Goal: Transaction & Acquisition: Purchase product/service

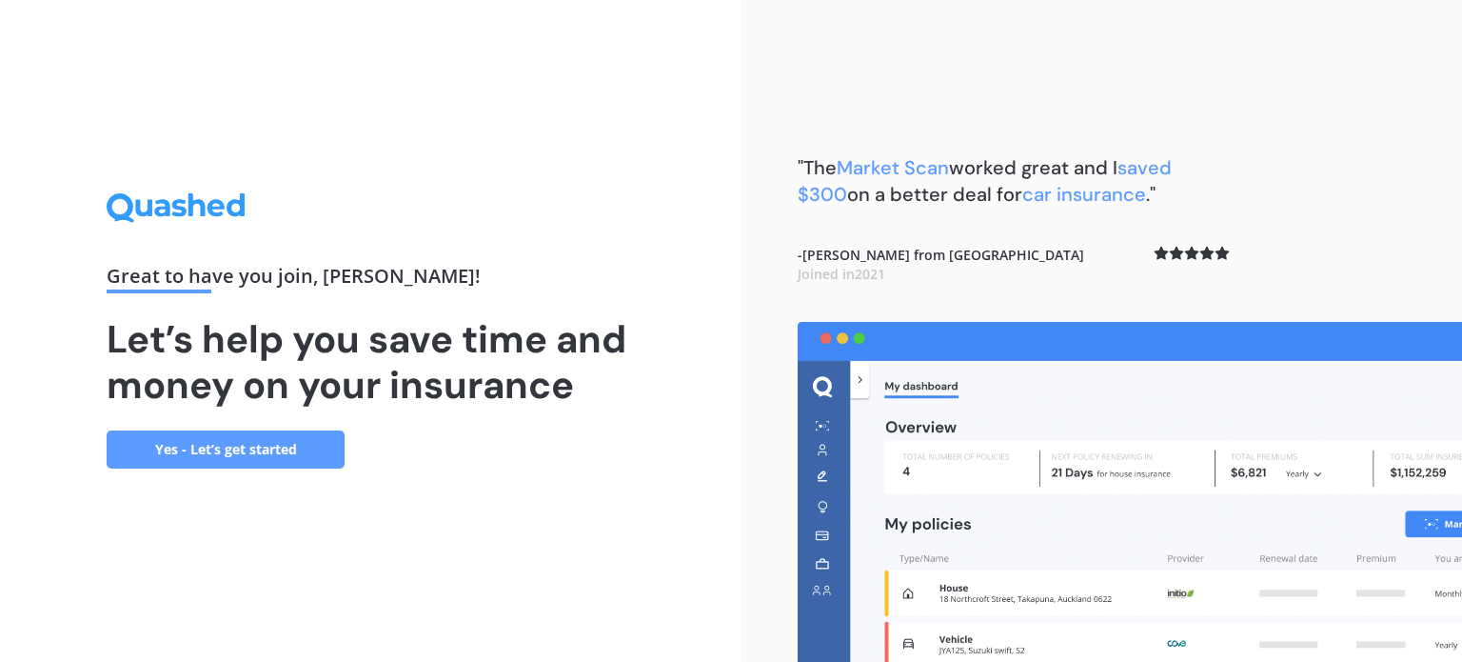
click at [228, 441] on link "Yes - Let’s get started" at bounding box center [226, 449] width 238 height 38
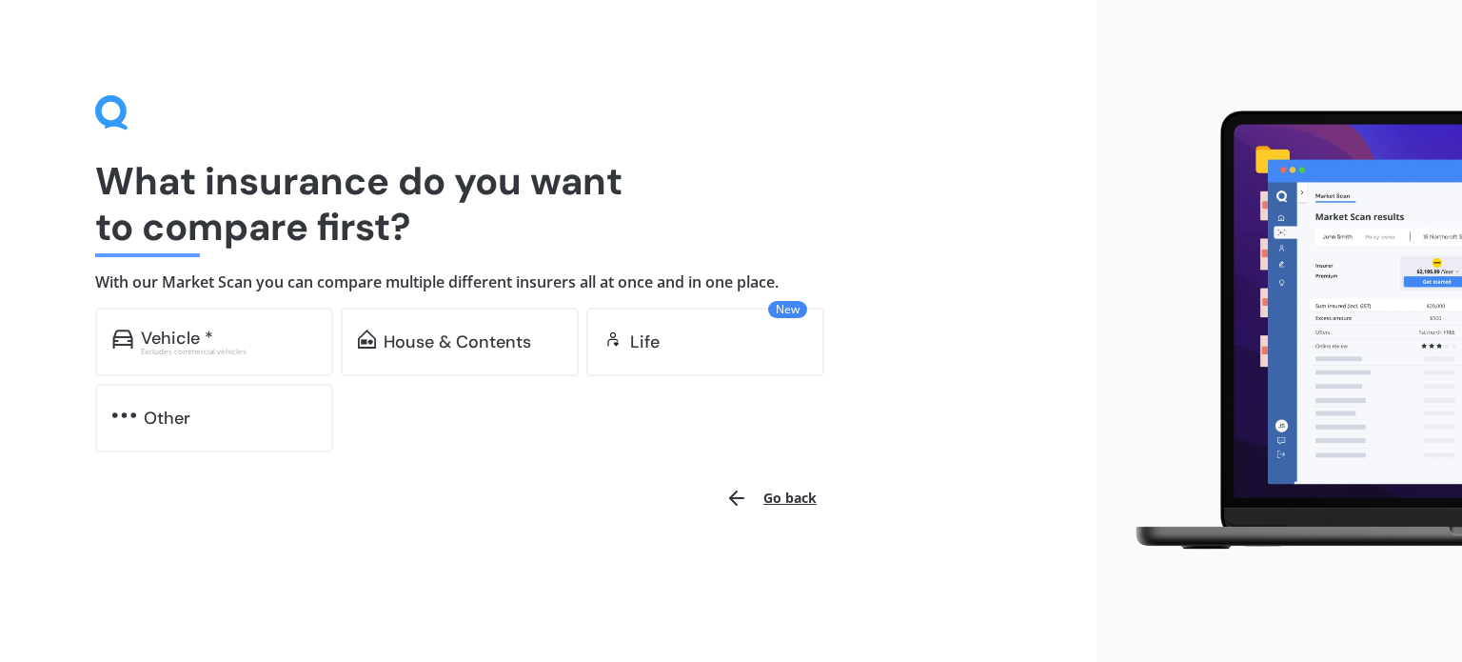
click at [185, 306] on div "What insurance do you want to compare first? With our Market Scan you can compa…" at bounding box center [548, 273] width 906 height 357
click at [185, 331] on div "Vehicle *" at bounding box center [177, 337] width 72 height 19
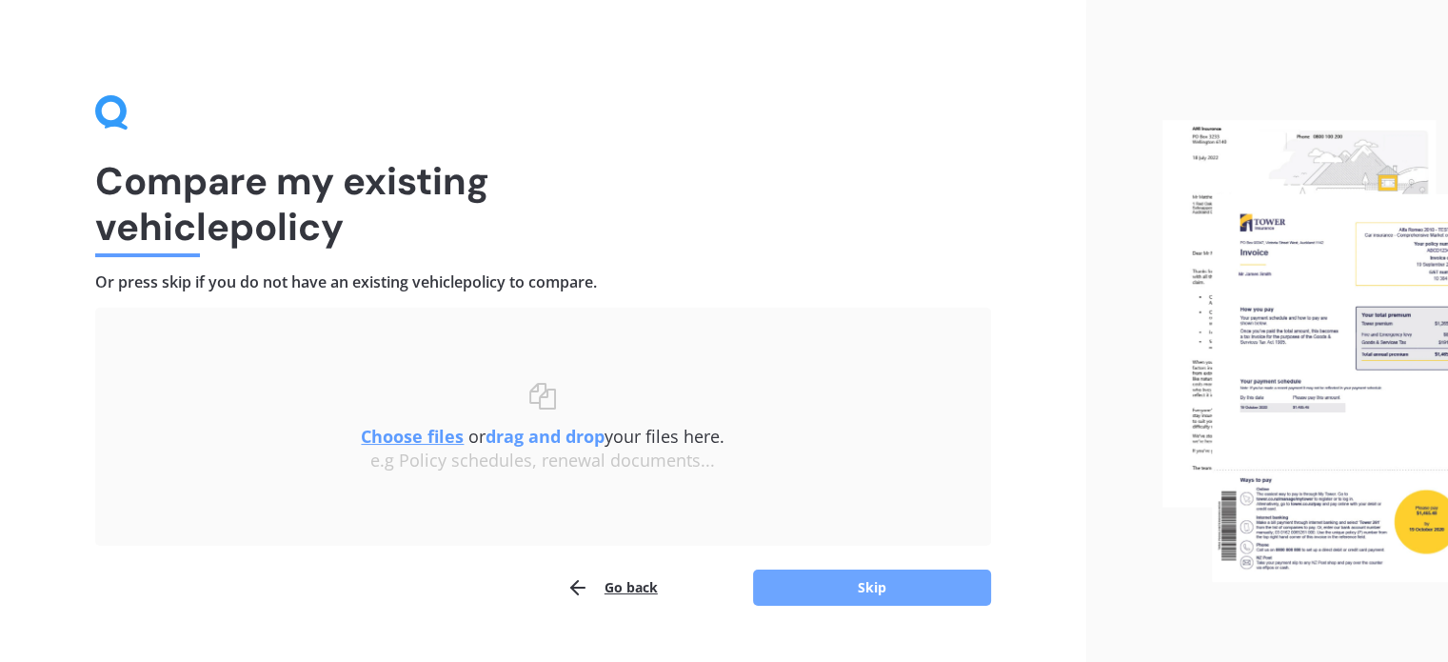
click at [857, 598] on button "Skip" at bounding box center [872, 587] width 238 height 36
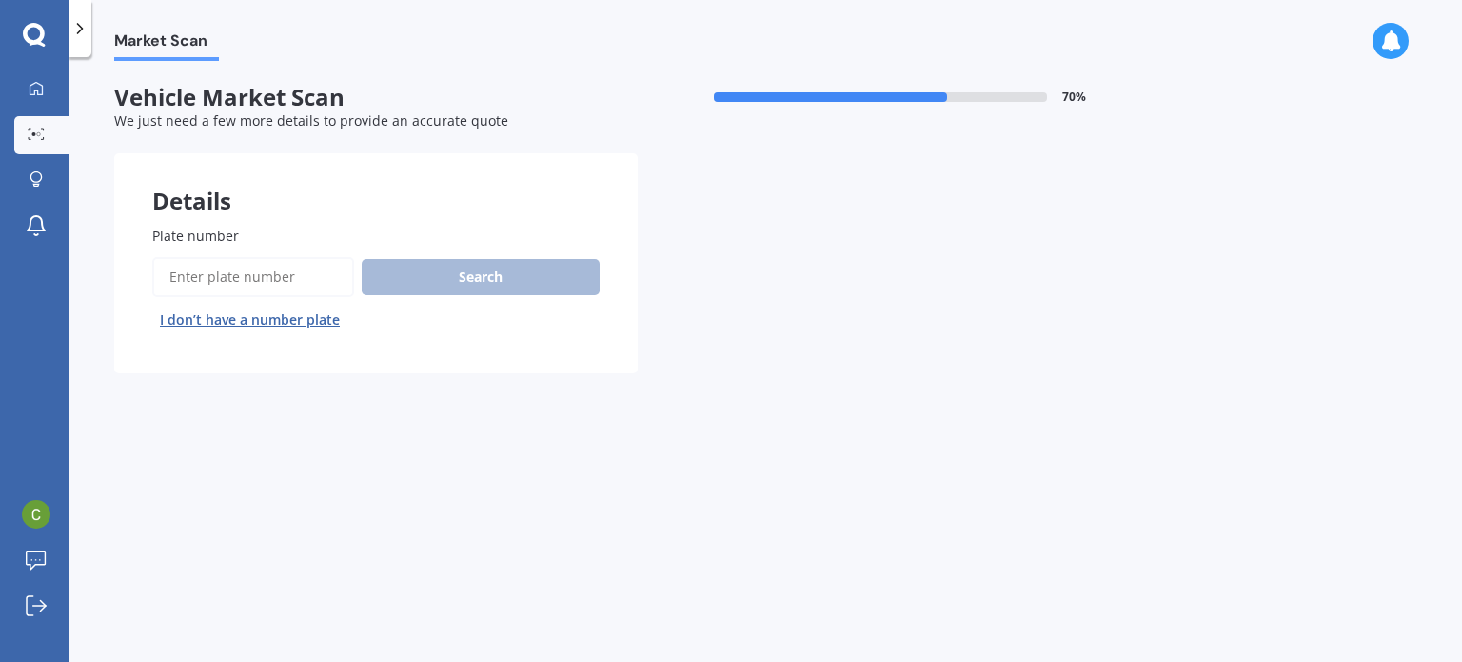
click at [221, 278] on input "Plate number" at bounding box center [253, 277] width 202 height 40
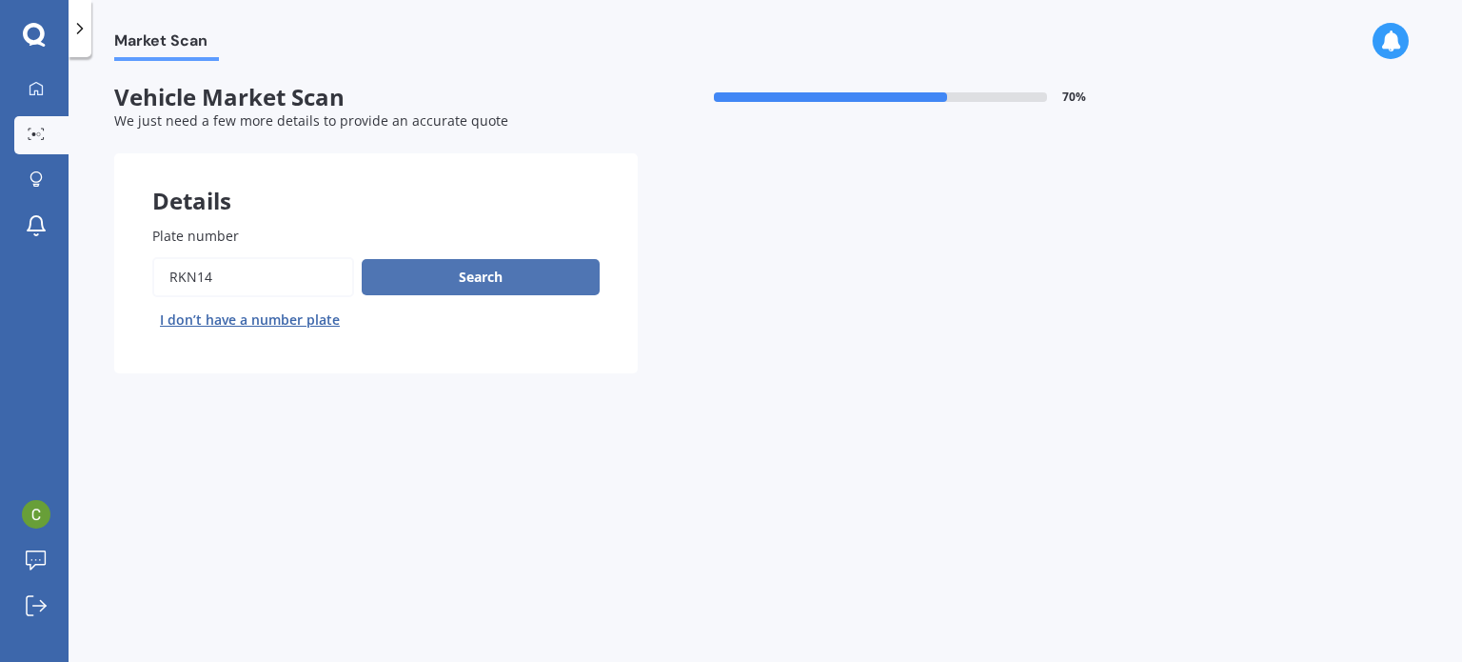
type input "rkn14"
click at [407, 274] on button "Search" at bounding box center [481, 277] width 238 height 36
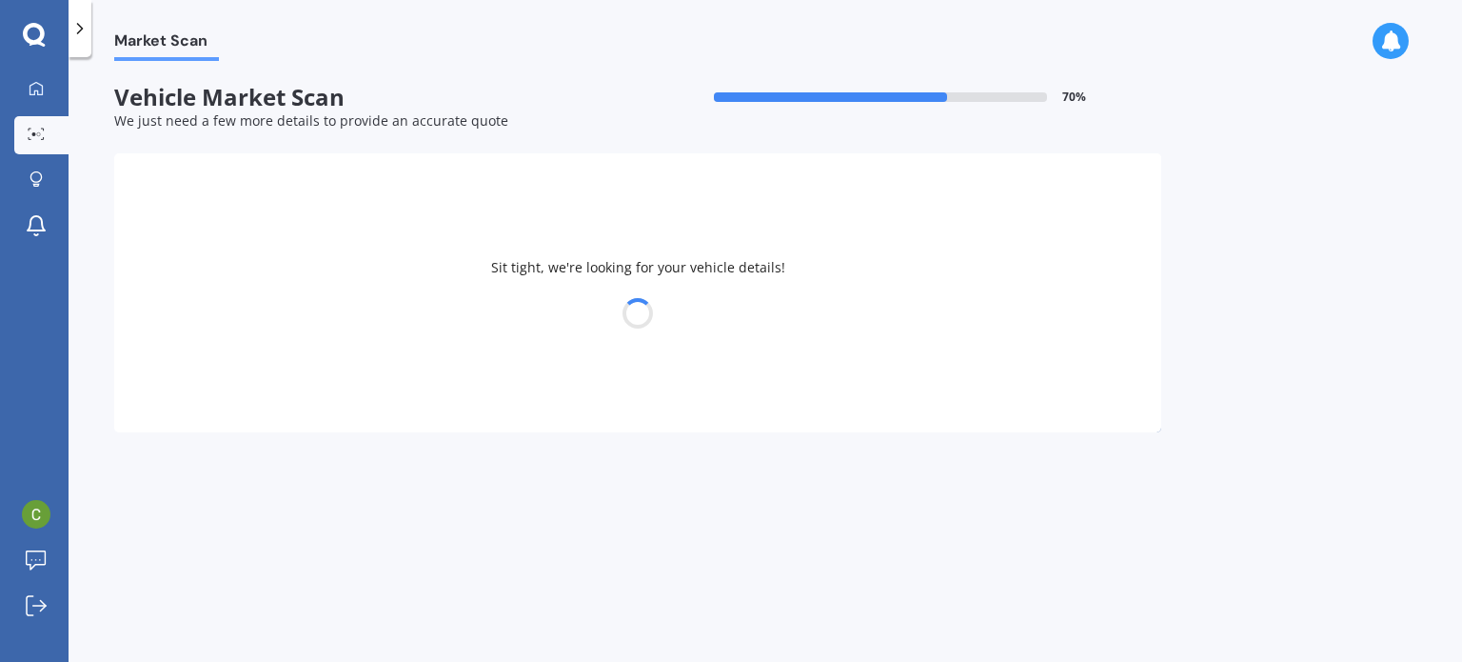
select select "TOYOTA"
select select "HIACE"
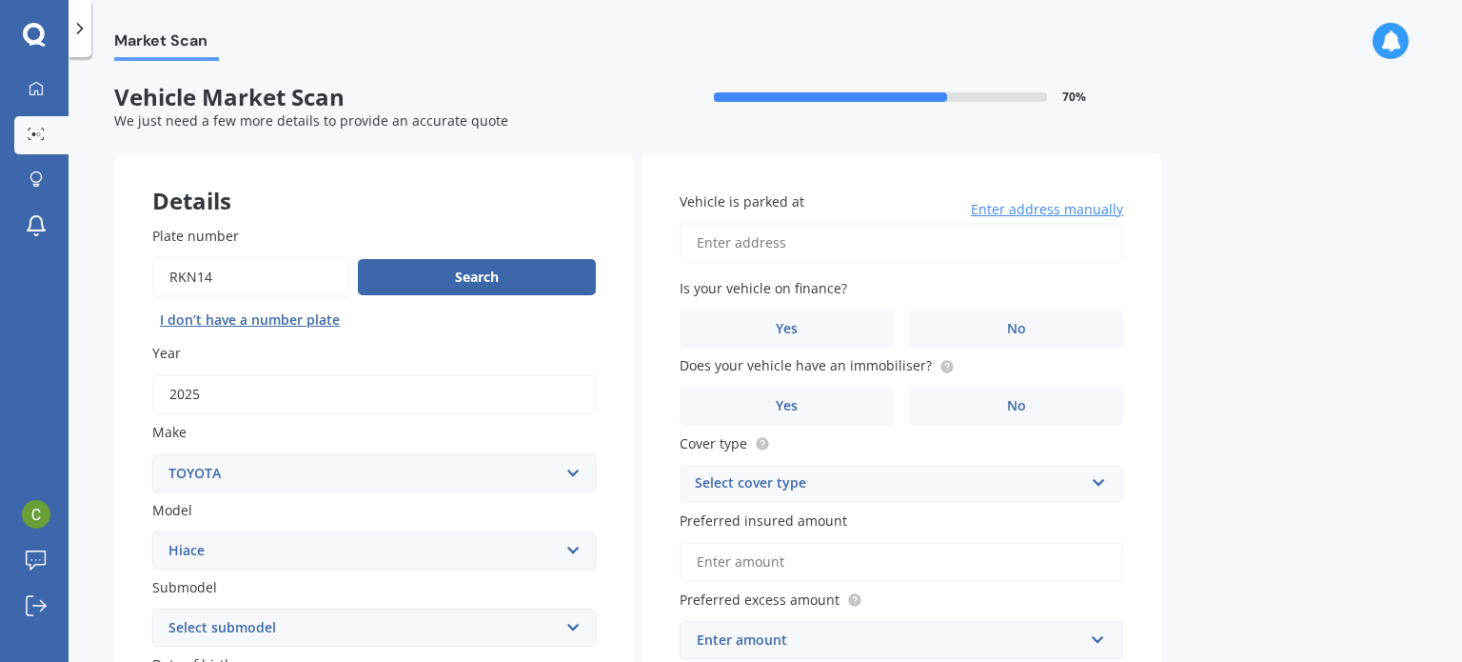
drag, startPoint x: 1455, startPoint y: 68, endPoint x: 1461, endPoint y: 109, distance: 41.5
click at [1461, 109] on div "Market Scan Vehicle Market Scan 70 % We just need a few more details to provide…" at bounding box center [766, 363] width 1394 height 605
click at [193, 273] on input "Plate number" at bounding box center [251, 277] width 198 height 40
type input "rkg14"
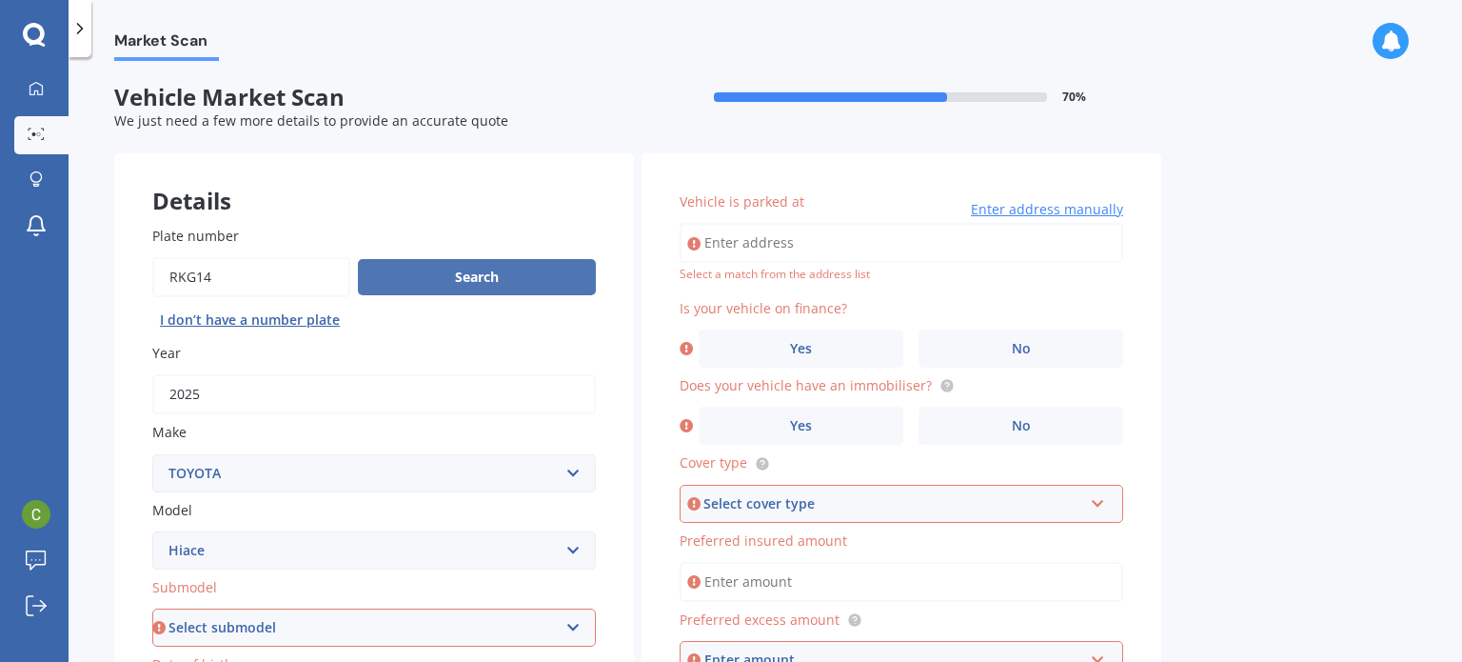
click at [448, 288] on button "Search" at bounding box center [477, 277] width 238 height 36
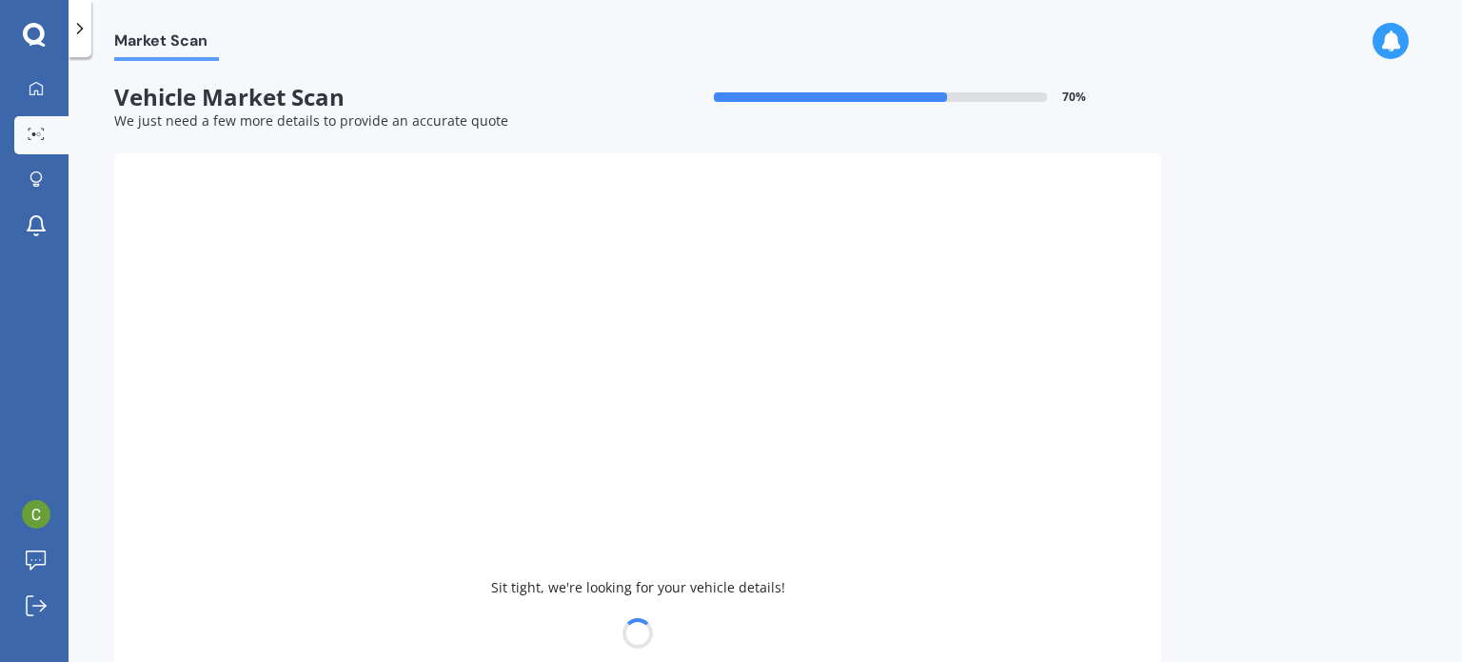
type input "2023"
select select "HYUNDAI"
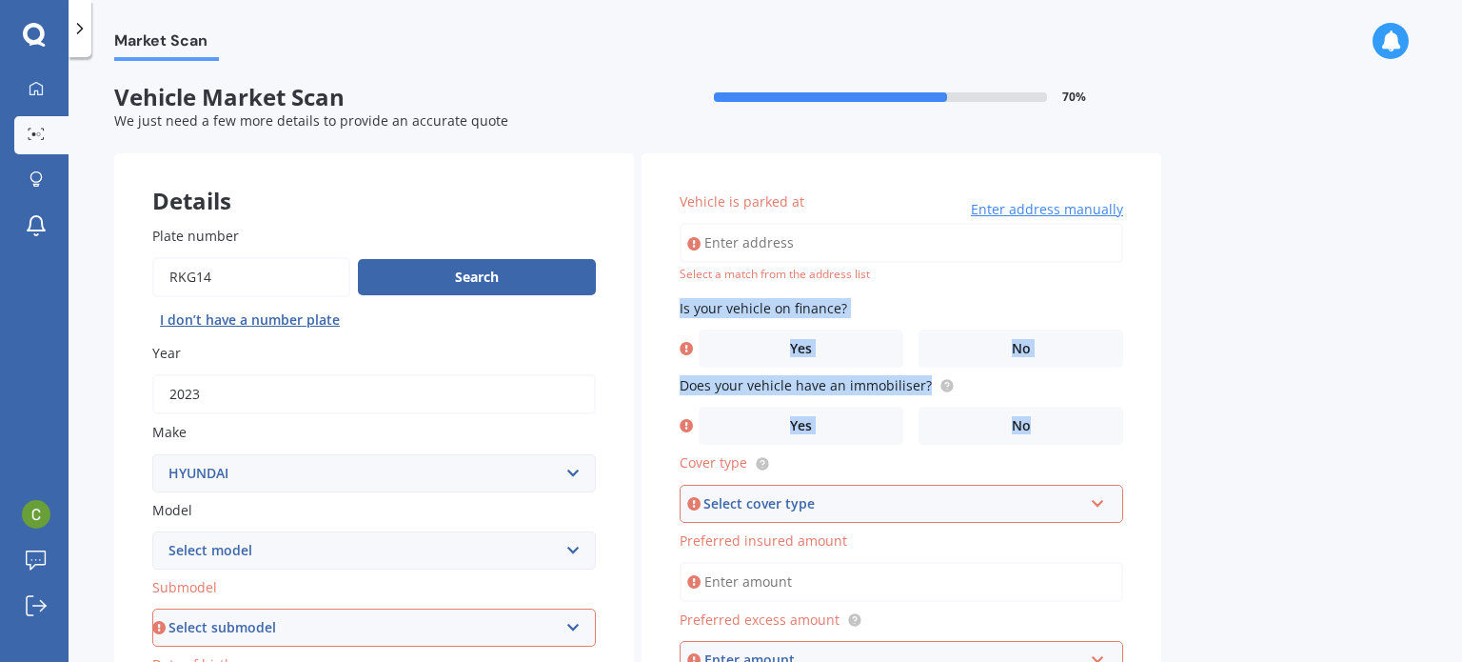
drag, startPoint x: 1348, startPoint y: 268, endPoint x: 1415, endPoint y: 349, distance: 105.6
click at [1395, 371] on div "Market Scan Vehicle Market Scan 70 % We just need a few more details to provide…" at bounding box center [766, 363] width 1394 height 605
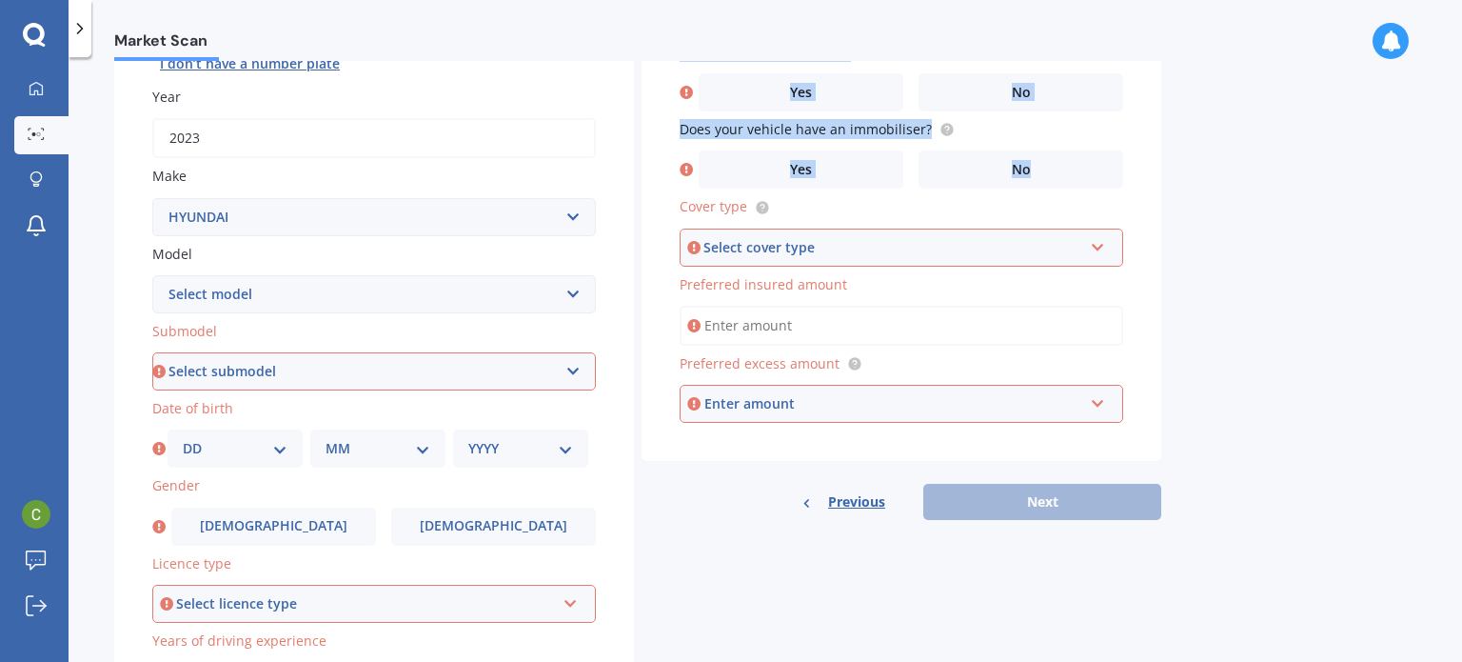
click at [324, 284] on select "Select model Accent Atoz Coupe Elantra Excel FX Coupe [PERSON_NAME] Grandeur H1…" at bounding box center [374, 294] width 444 height 38
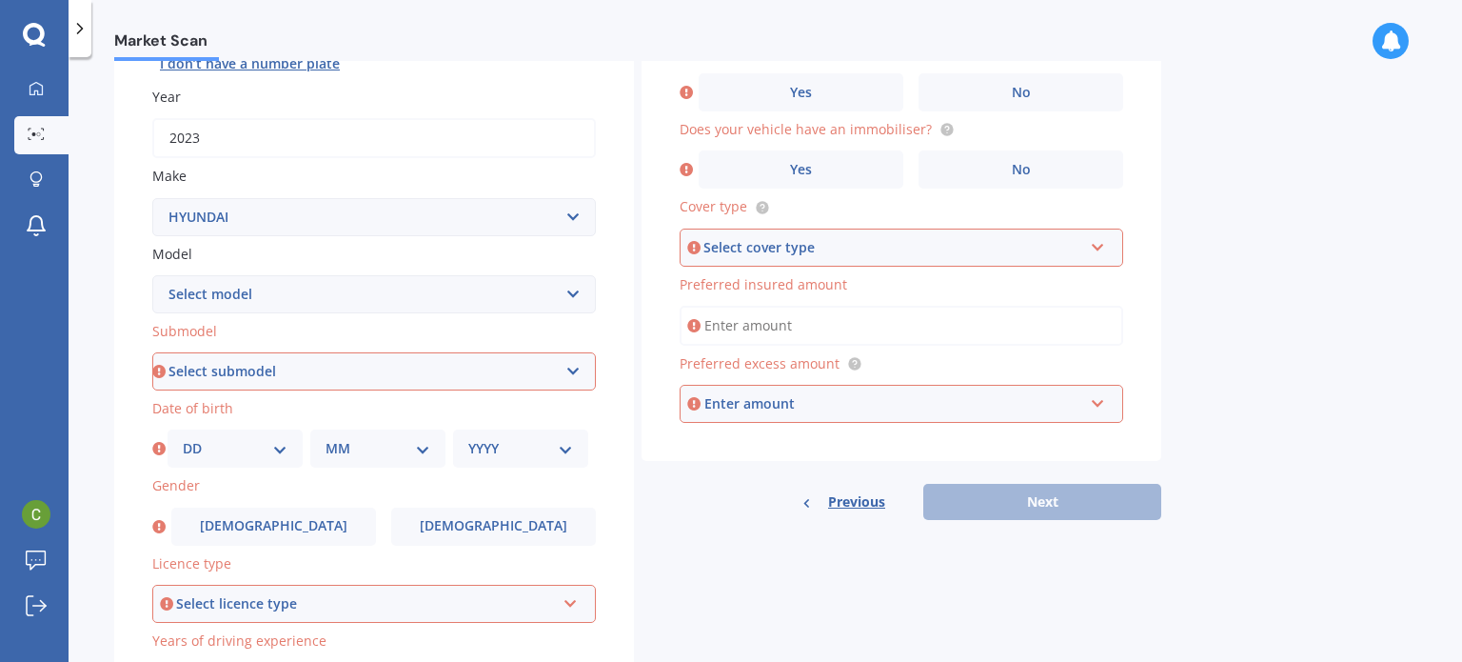
click at [597, 83] on div "Plate number Search I don’t have a number plate Year [DATE] Make Select make AC…" at bounding box center [374, 373] width 520 height 884
click at [596, 83] on div "Plate number Search I don’t have a number plate Year [DATE] Make Select make AC…" at bounding box center [374, 373] width 520 height 884
click at [527, 307] on select "Select model Accent Atoz Coupe Elantra Excel FX Coupe [PERSON_NAME] Grandeur H1…" at bounding box center [374, 294] width 444 height 38
select select "[GEOGRAPHIC_DATA]"
click at [152, 275] on select "Select model Accent Atoz Coupe Elantra Excel FX Coupe [PERSON_NAME] Grandeur H1…" at bounding box center [374, 294] width 444 height 38
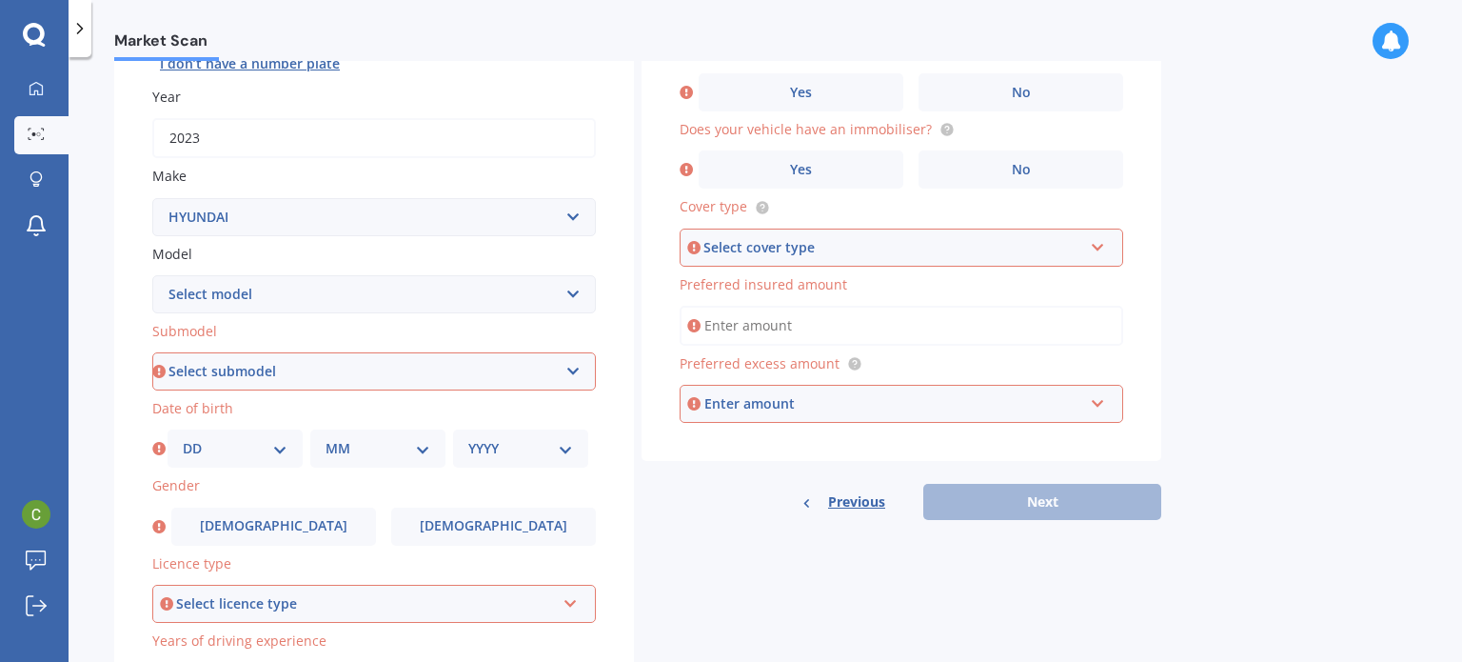
click at [318, 372] on select "Select submodel 2.2 4WD CRDi Elite Turbo Diesel A5 2.2 4WD CRDi Turbo Diesel A5…" at bounding box center [374, 371] width 444 height 38
select select "2.2 4WD CRDI ELITE TURBO DIESEL A5"
click at [152, 352] on select "Select submodel 2.2 4WD CRDi Elite Turbo Diesel A5 2.2 4WD CRDi Turbo Diesel A5…" at bounding box center [374, 371] width 444 height 38
click at [248, 453] on select "DD 01 02 03 04 05 06 07 08 09 10 11 12 13 14 15 16 17 18 19 20 21 22 23 24 25 2…" at bounding box center [235, 448] width 105 height 21
select select "04"
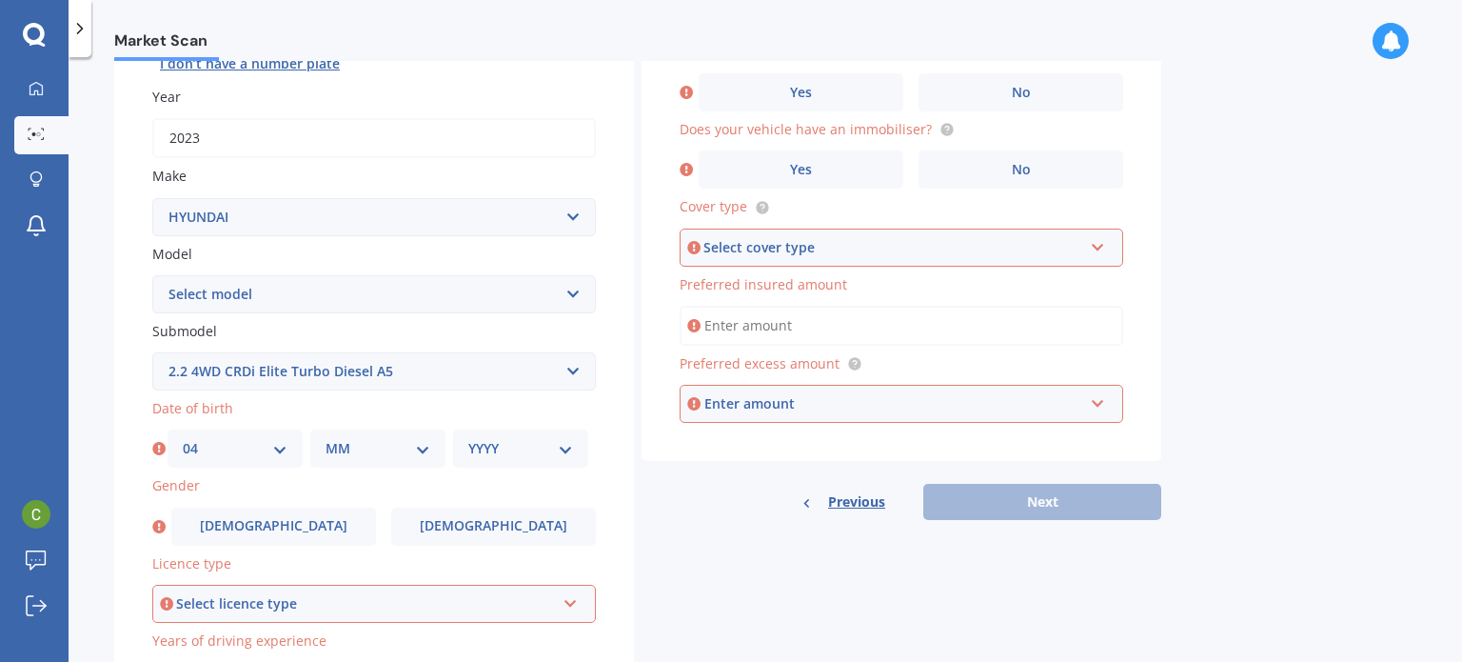
click at [183, 438] on select "DD 01 02 03 04 05 06 07 08 09 10 11 12 13 14 15 16 17 18 19 20 21 22 23 24 25 2…" at bounding box center [235, 448] width 105 height 21
click at [370, 432] on div "MM 01 02 03 04 05 06 07 08 09 10 11 12" at bounding box center [377, 448] width 135 height 38
click at [366, 447] on select "MM 01 02 03 04 05 06 07 08 09 10 11 12" at bounding box center [378, 448] width 105 height 21
select select "10"
click at [326, 438] on select "MM 01 02 03 04 05 06 07 08 09 10 11 12" at bounding box center [378, 448] width 105 height 21
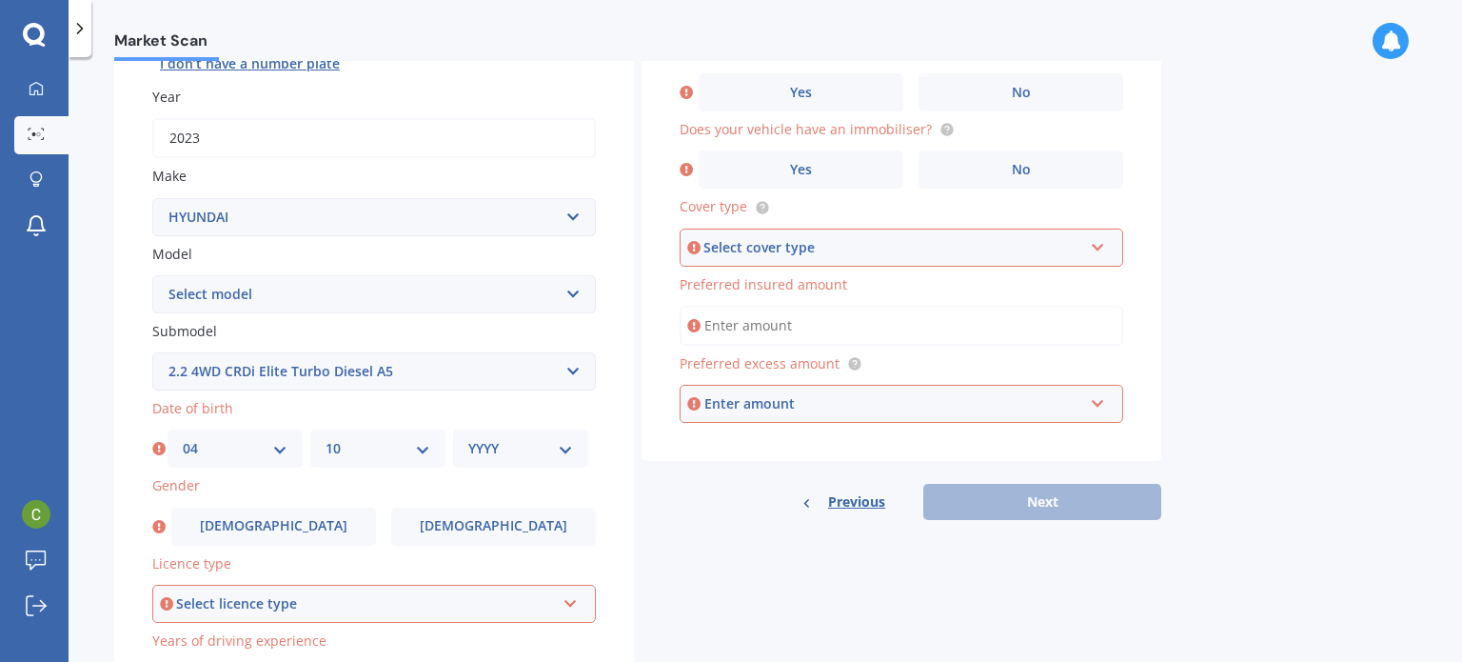
click at [492, 451] on select "YYYY 2025 2024 2023 2022 2021 2020 2019 2018 2017 2016 2015 2014 2013 2012 2011…" at bounding box center [520, 448] width 105 height 21
select select "1974"
click at [468, 438] on select "YYYY 2025 2024 2023 2022 2021 2020 2019 2018 2017 2016 2015 2014 2013 2012 2011…" at bounding box center [520, 448] width 105 height 21
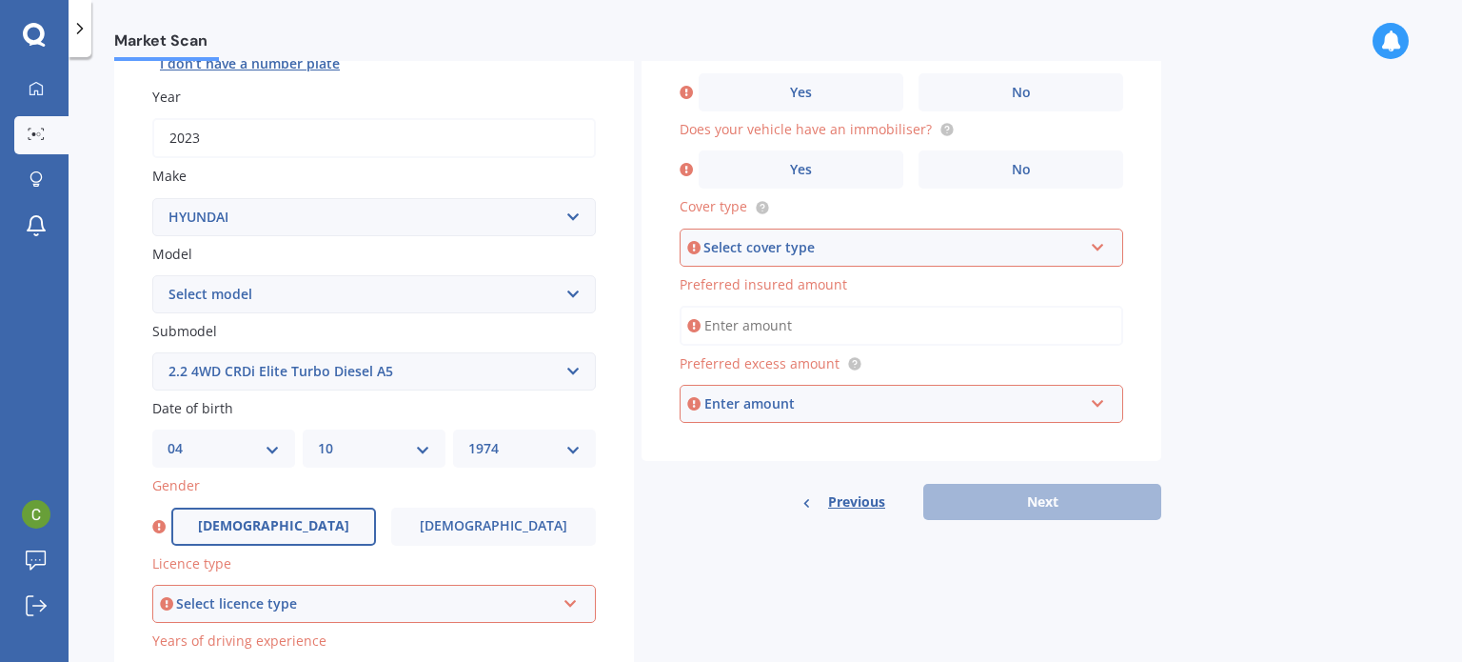
click at [311, 507] on label "[DEMOGRAPHIC_DATA]" at bounding box center [273, 526] width 205 height 38
click at [0, 0] on input "[DEMOGRAPHIC_DATA]" at bounding box center [0, 0] width 0 height 0
click at [311, 577] on div "Licence type Select licence type NZ Full NZ Restricted NZ Learners [GEOGRAPHIC_…" at bounding box center [374, 587] width 444 height 69
click at [323, 611] on div "Select licence type" at bounding box center [365, 603] width 379 height 21
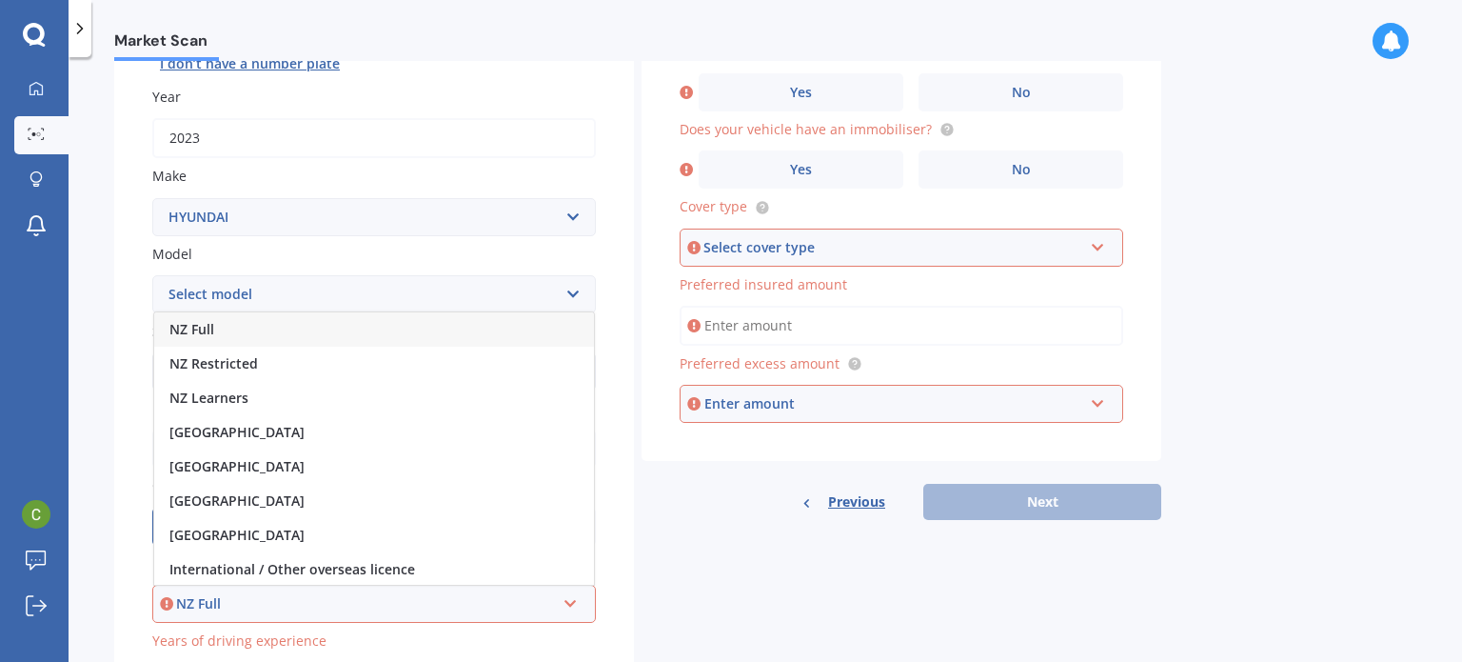
click at [314, 315] on div "NZ Full" at bounding box center [374, 329] width 440 height 34
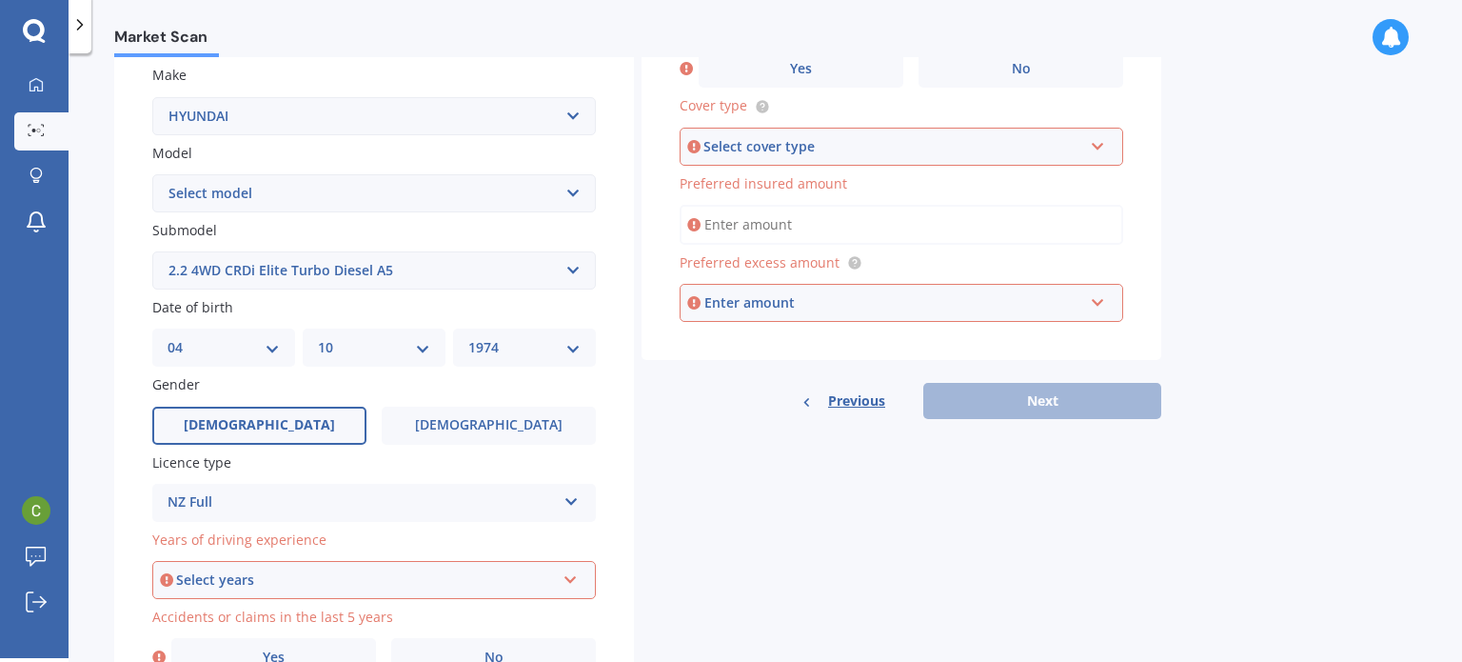
scroll to position [459, 0]
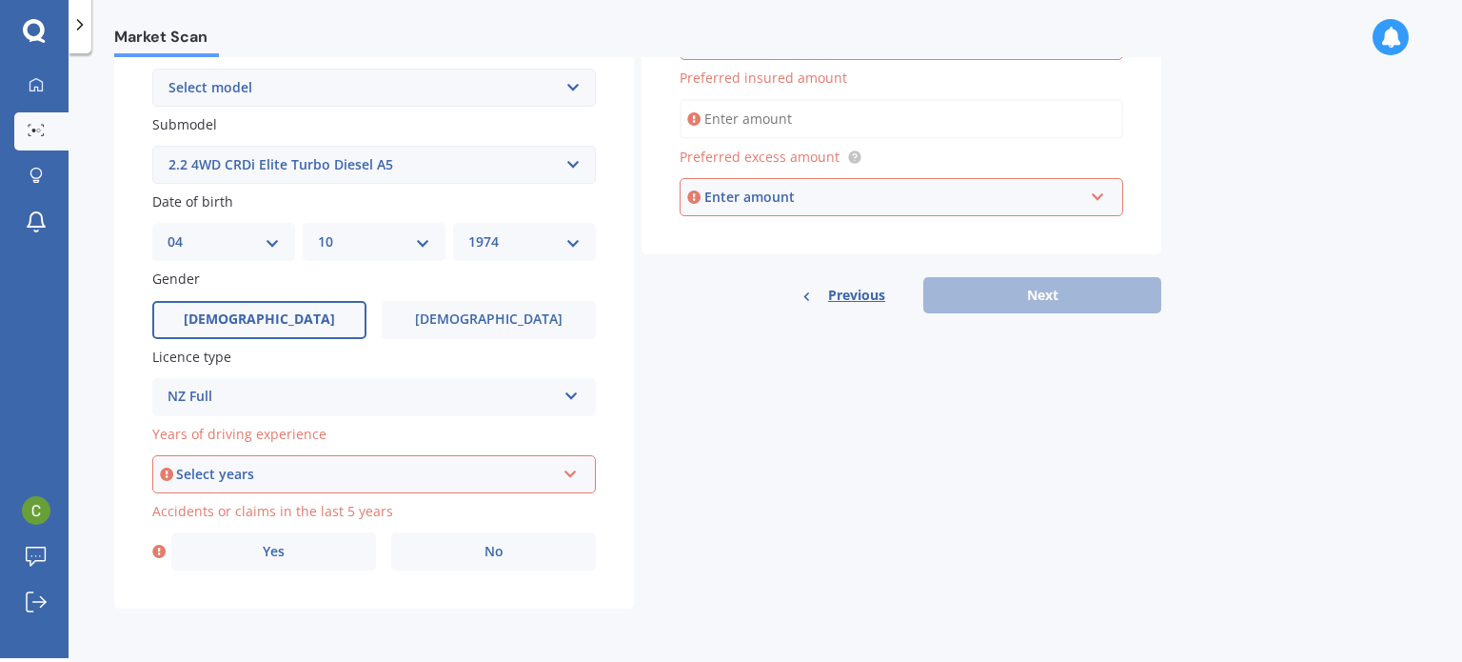
click at [526, 473] on div "Select years" at bounding box center [365, 474] width 379 height 21
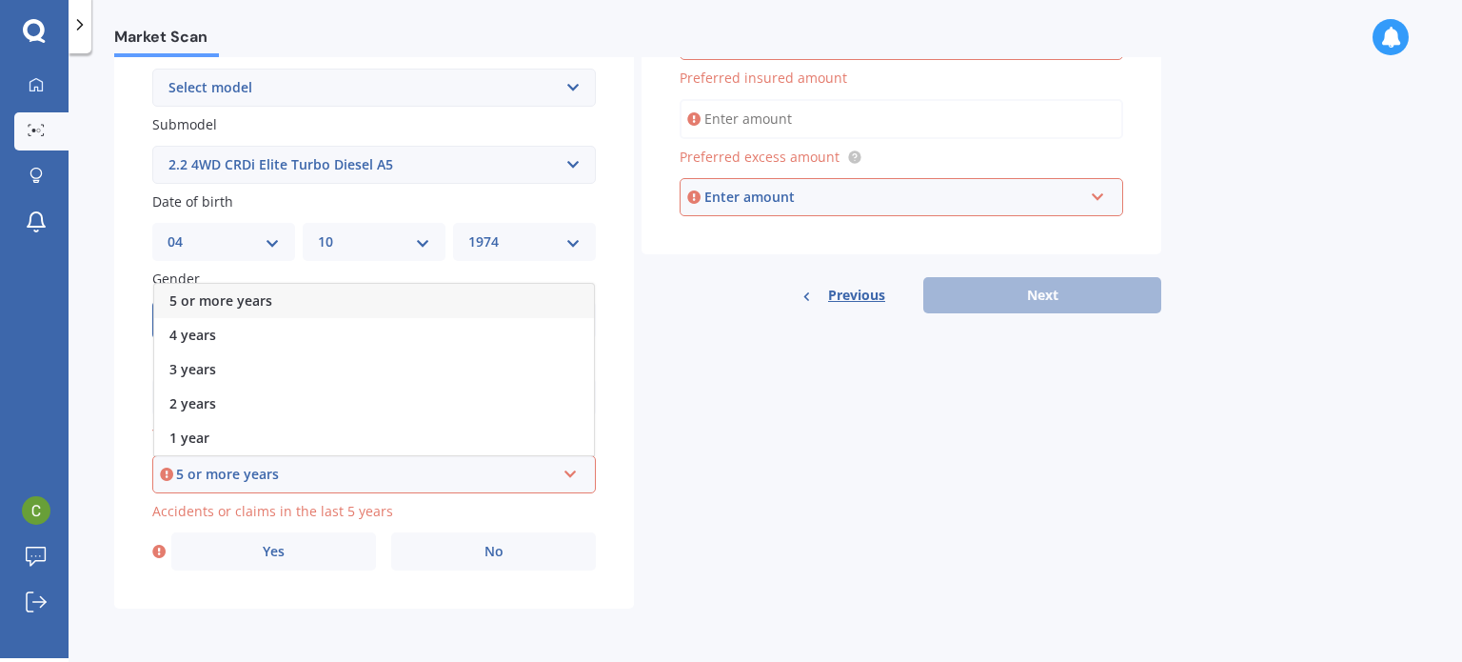
click at [526, 473] on div "5 or more years" at bounding box center [365, 474] width 379 height 21
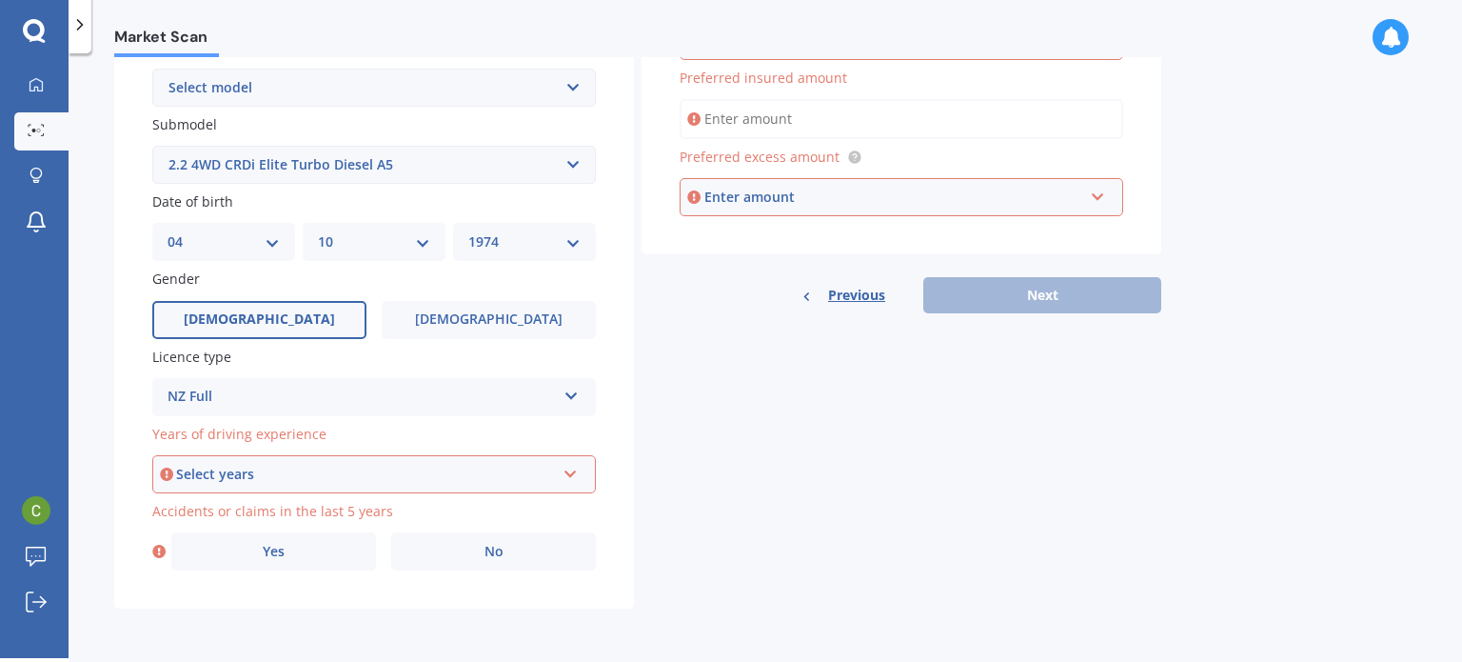
click at [526, 473] on div "Select years" at bounding box center [365, 474] width 379 height 21
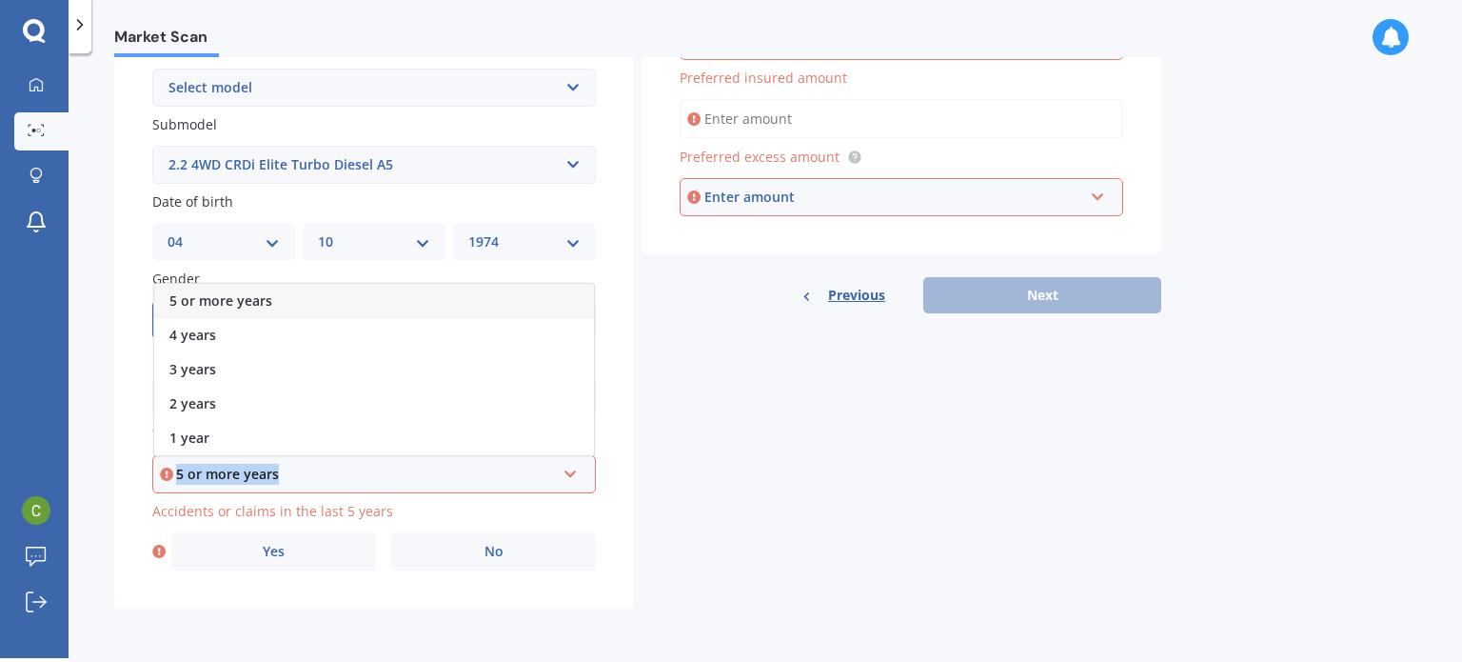
click at [514, 469] on div "5 or more years" at bounding box center [365, 474] width 379 height 21
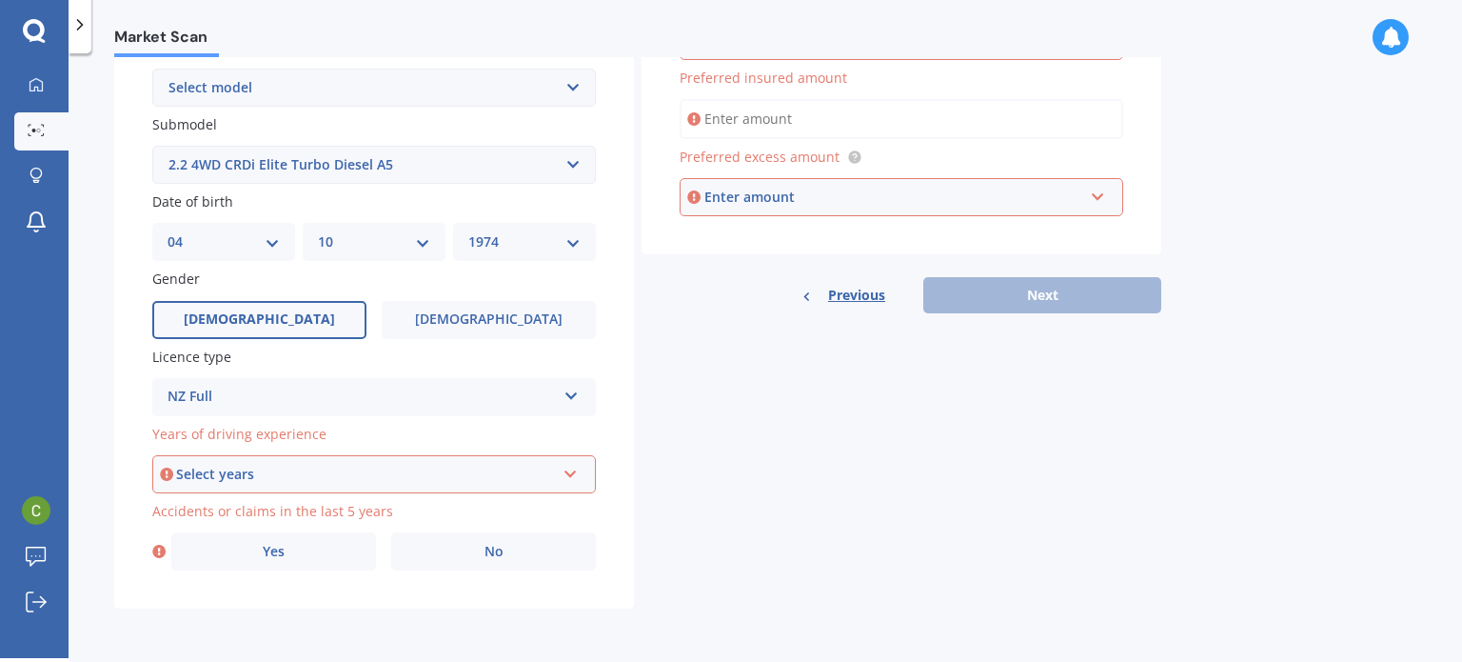
click at [456, 466] on div "Select years" at bounding box center [365, 474] width 379 height 21
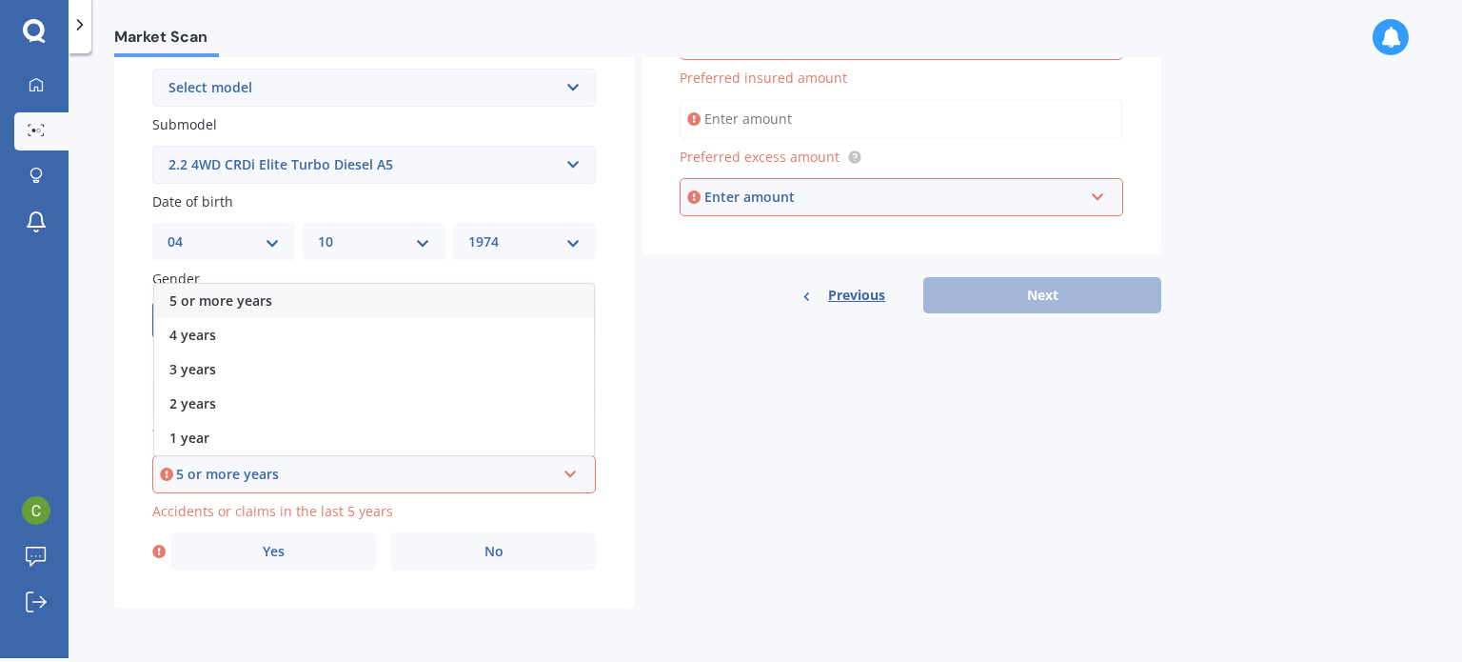
click at [266, 467] on div "5 or more years" at bounding box center [365, 474] width 379 height 21
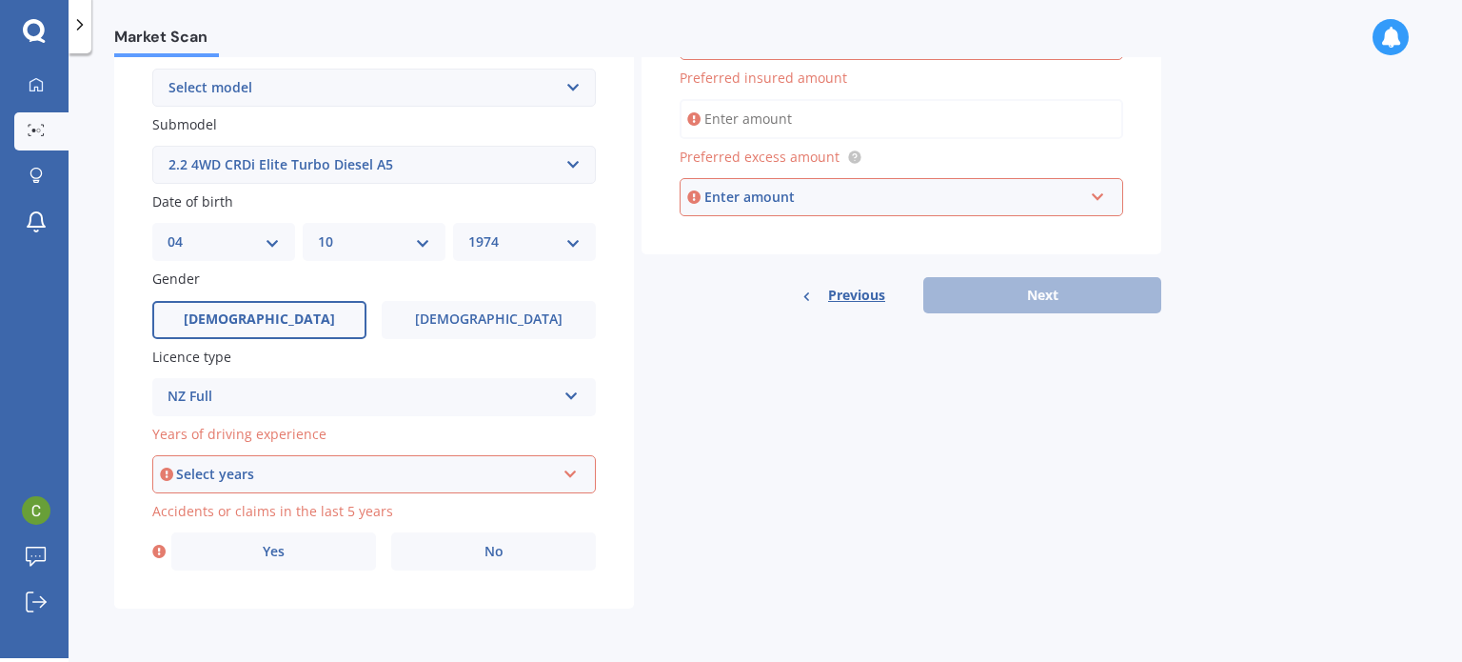
click at [256, 471] on div "Select years" at bounding box center [365, 474] width 379 height 21
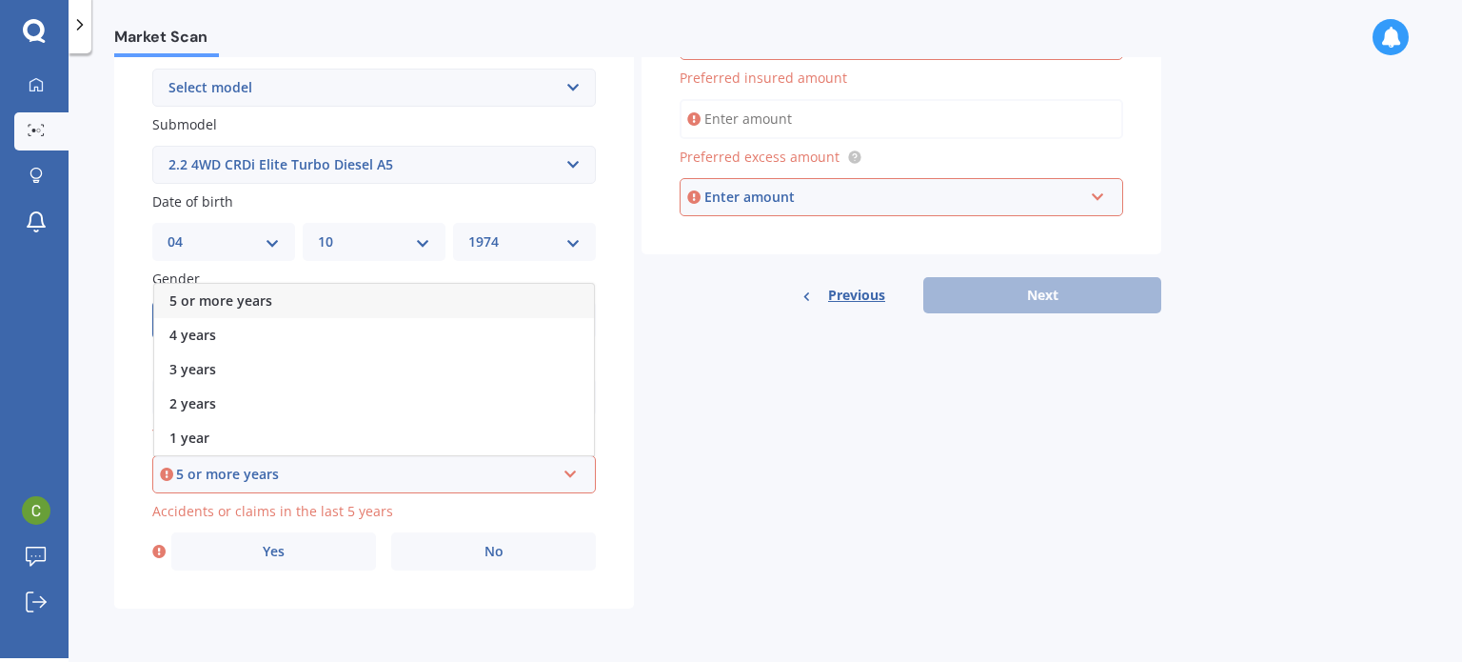
click at [236, 294] on span "5 or more years" at bounding box center [220, 300] width 103 height 18
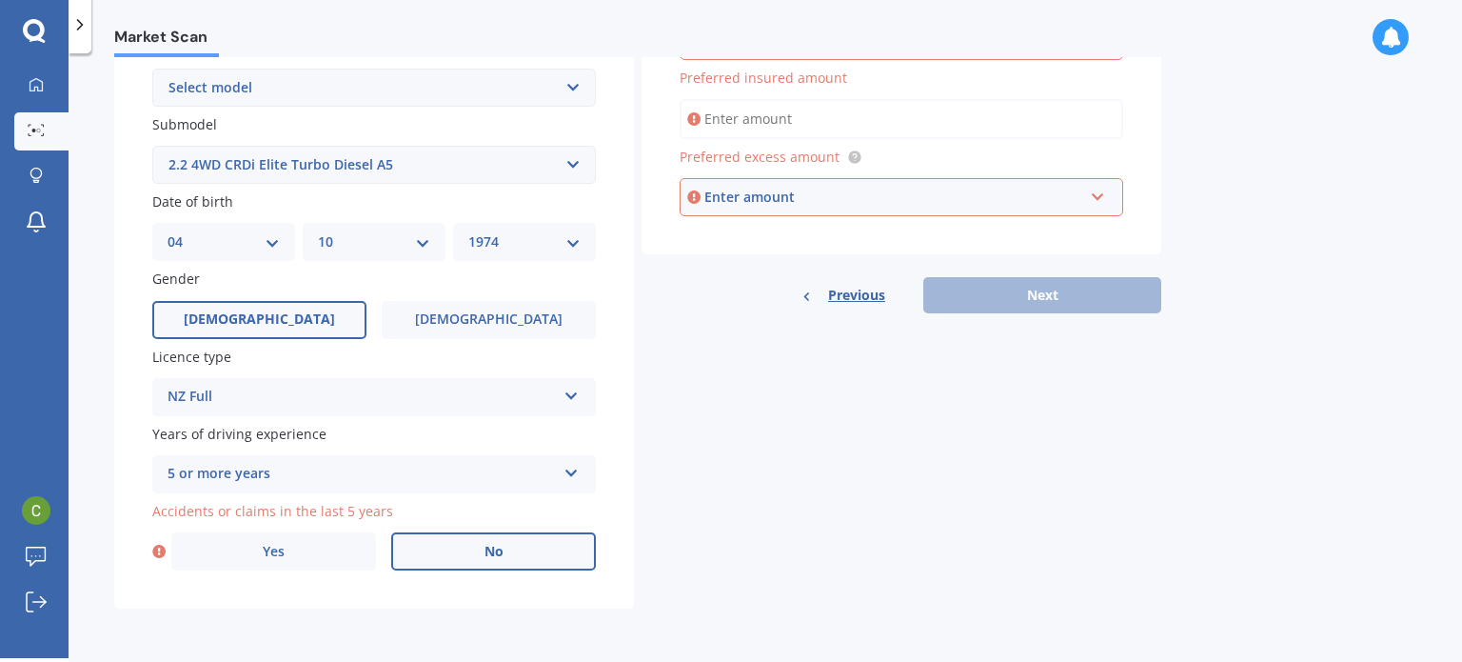
click at [443, 554] on label "No" at bounding box center [493, 551] width 205 height 38
click at [0, 0] on input "No" at bounding box center [0, 0] width 0 height 0
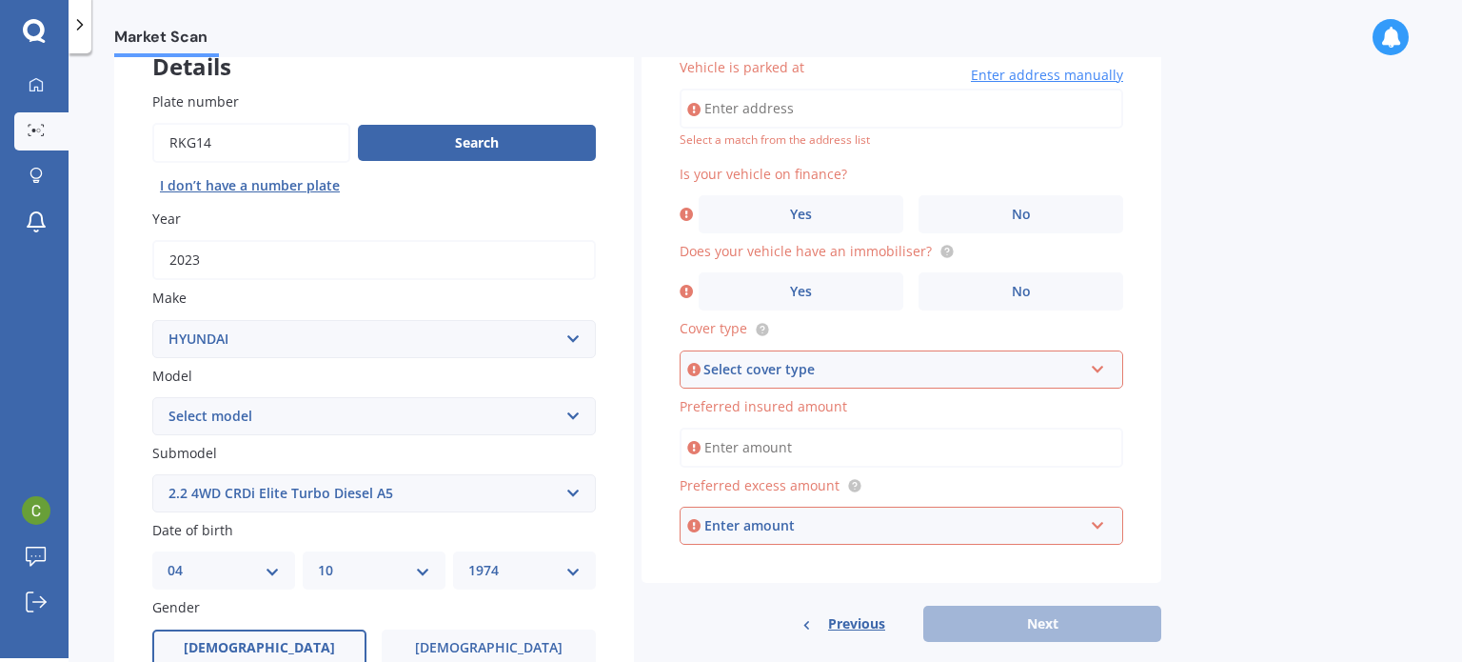
scroll to position [129, 0]
click at [807, 113] on input "Vehicle is parked at" at bounding box center [902, 109] width 444 height 40
type input "[STREET_ADDRESS][PERSON_NAME]"
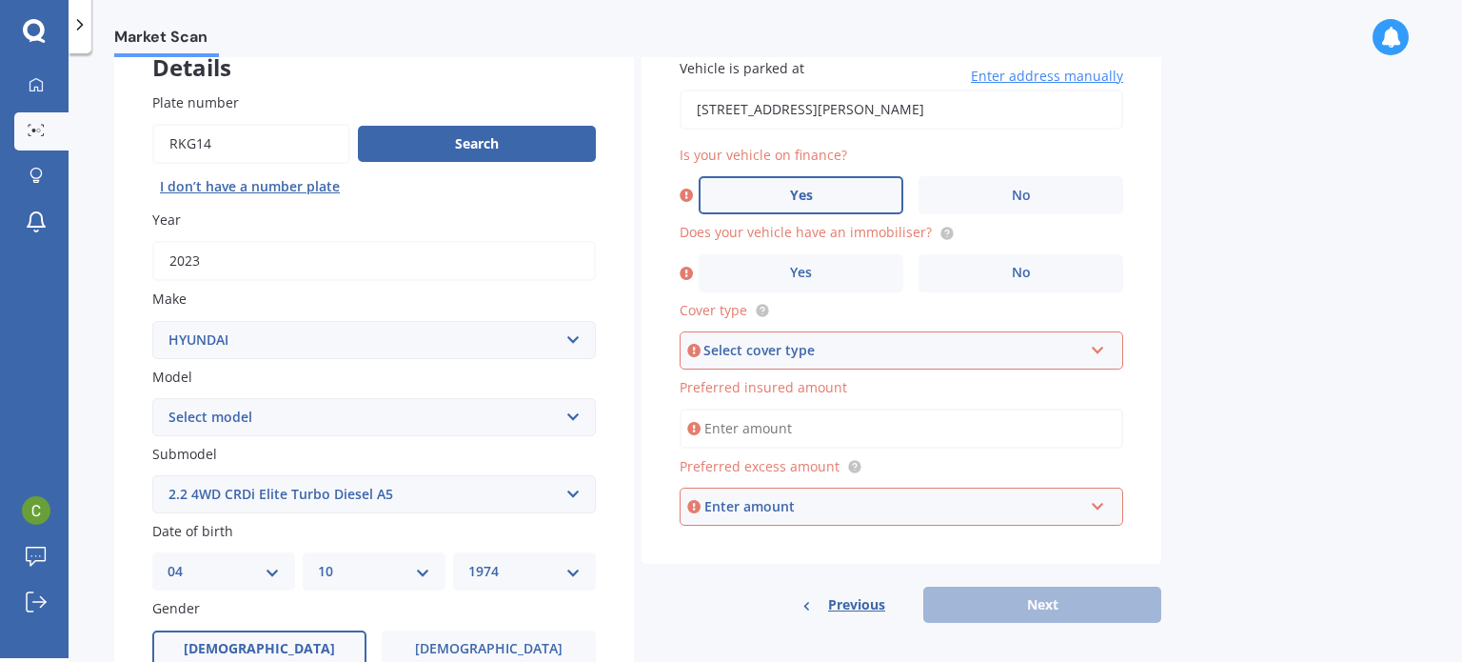
click at [822, 190] on label "Yes" at bounding box center [801, 195] width 205 height 38
click at [0, 0] on input "Yes" at bounding box center [0, 0] width 0 height 0
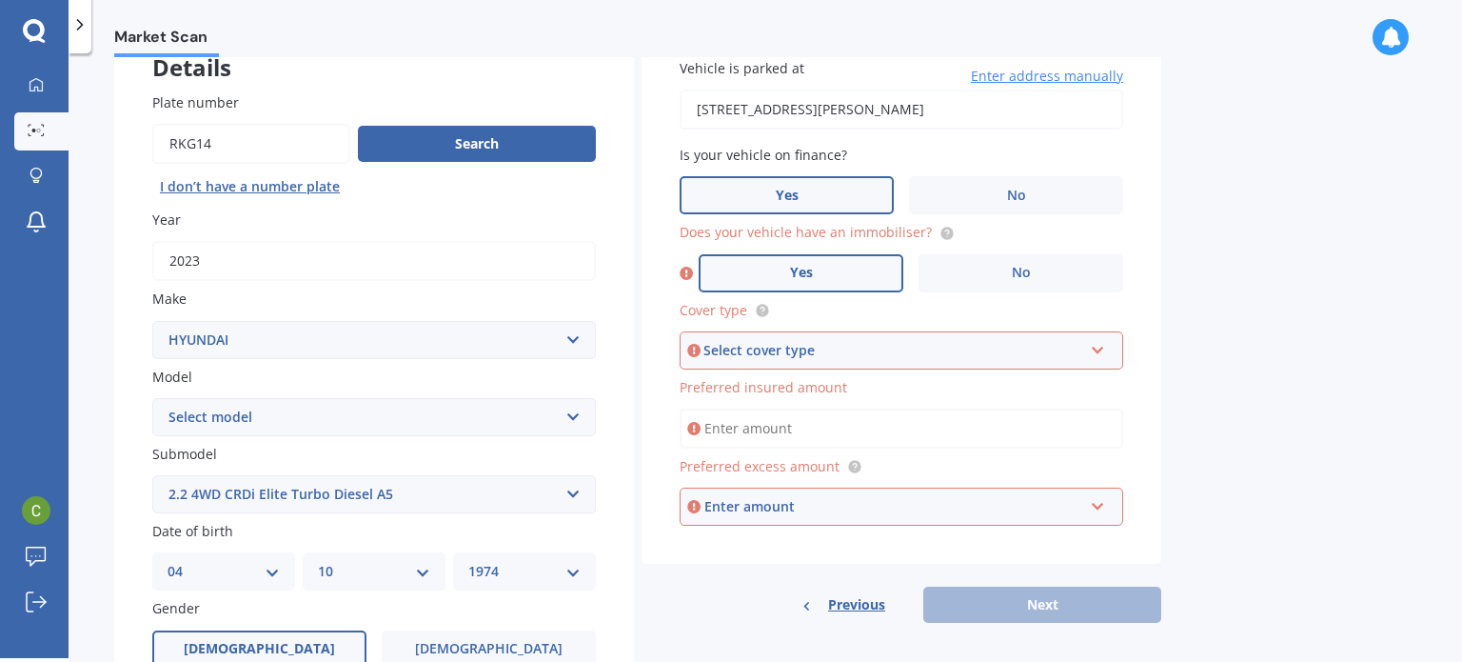
click at [800, 265] on span "Yes" at bounding box center [801, 273] width 23 height 16
click at [0, 0] on input "Yes" at bounding box center [0, 0] width 0 height 0
click at [792, 340] on div "Select cover type" at bounding box center [893, 350] width 379 height 21
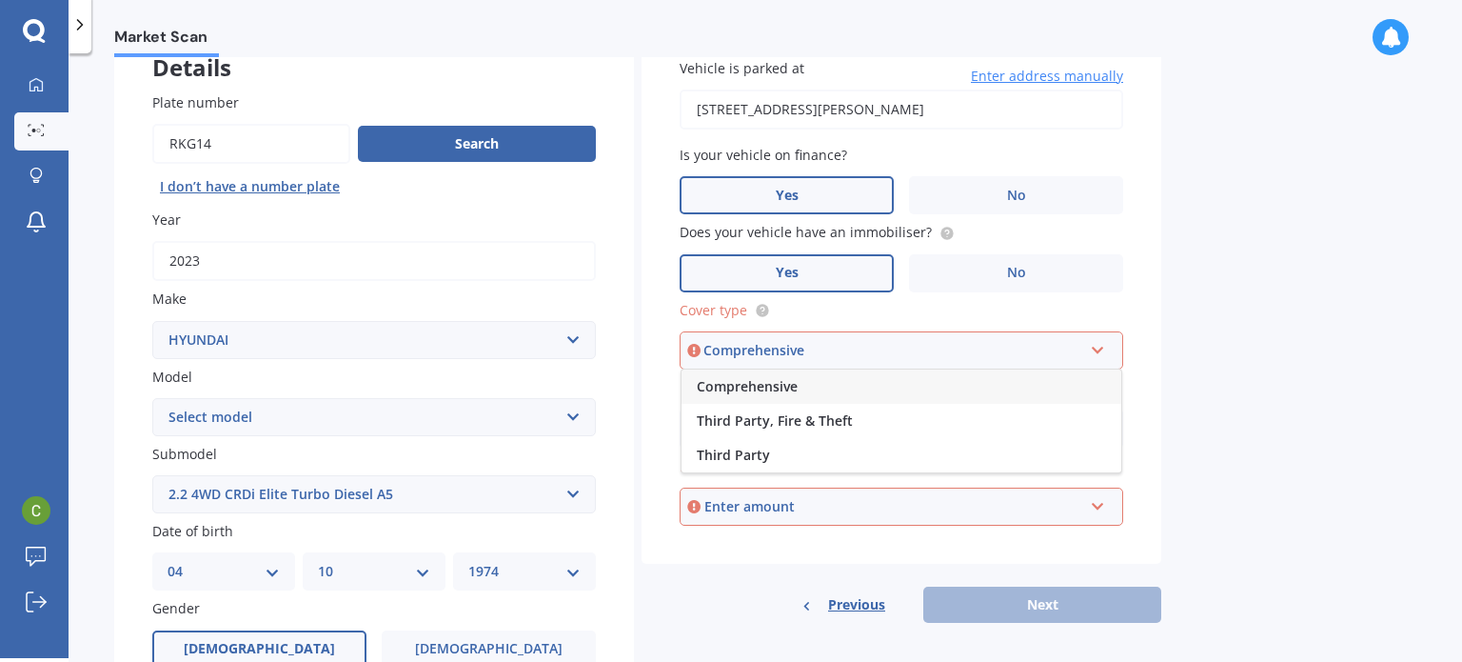
click at [788, 384] on span "Comprehensive" at bounding box center [747, 386] width 101 height 18
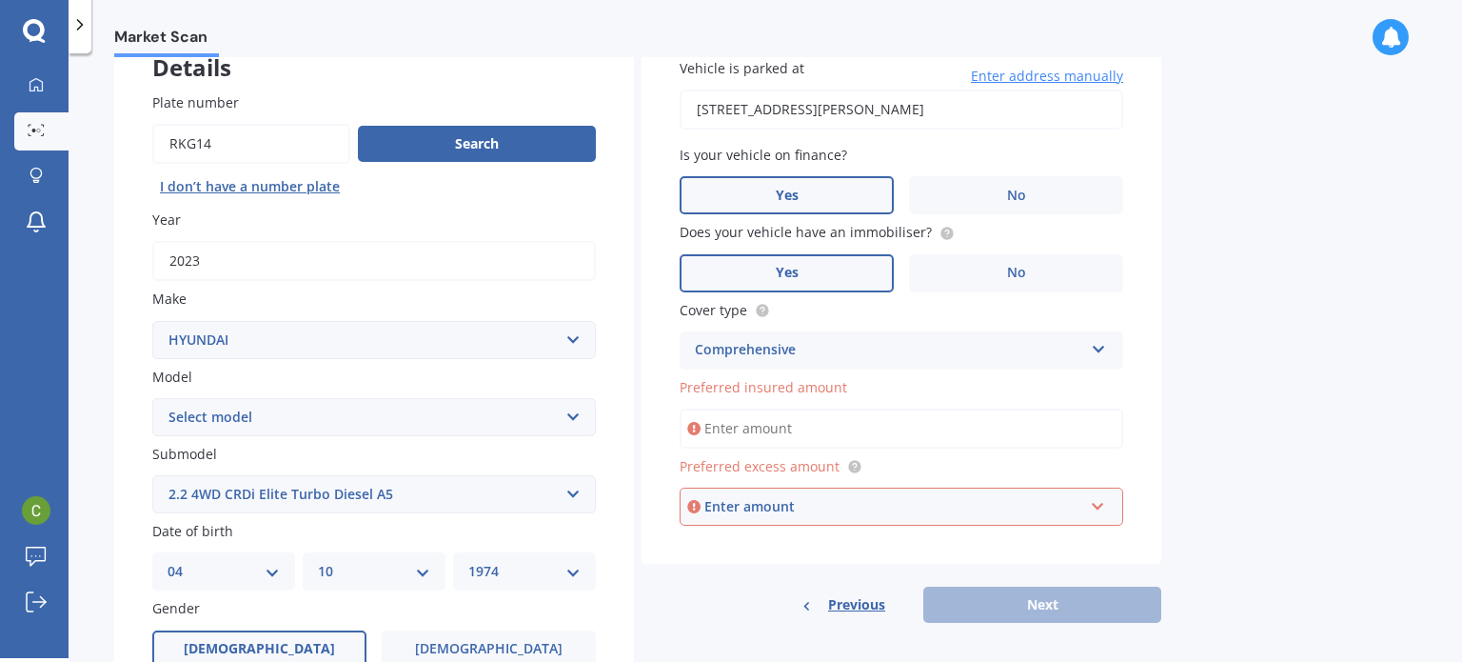
click at [775, 426] on input "Preferred insured amount" at bounding box center [902, 428] width 444 height 40
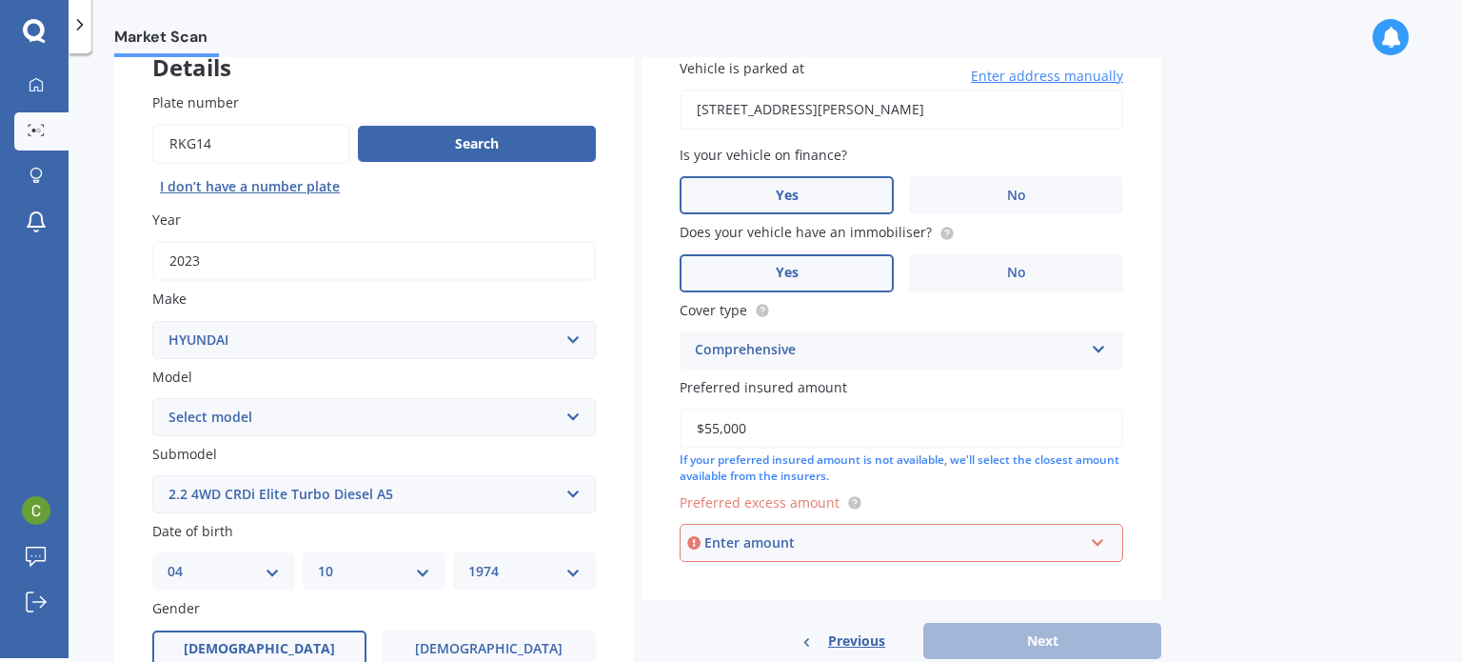
type input "$55,000"
click at [772, 548] on div "Enter amount" at bounding box center [893, 542] width 379 height 21
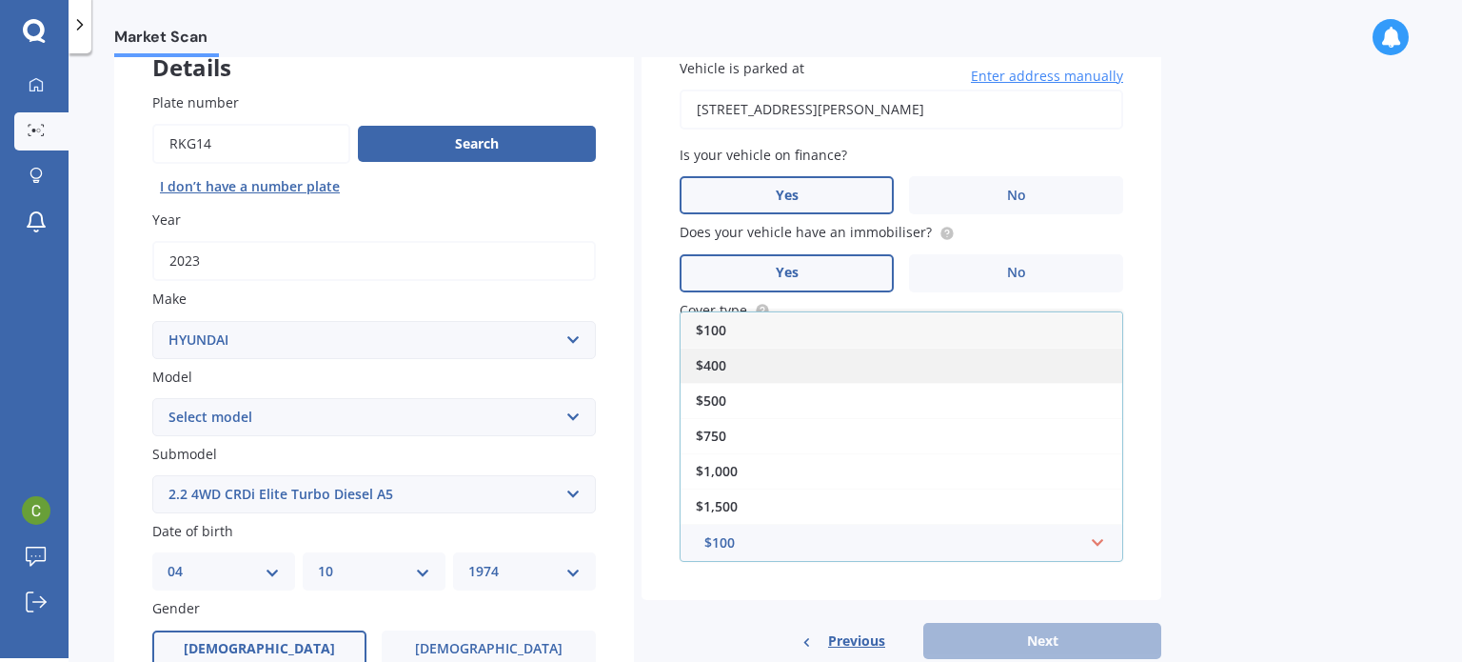
click at [748, 367] on div "$400" at bounding box center [902, 364] width 442 height 35
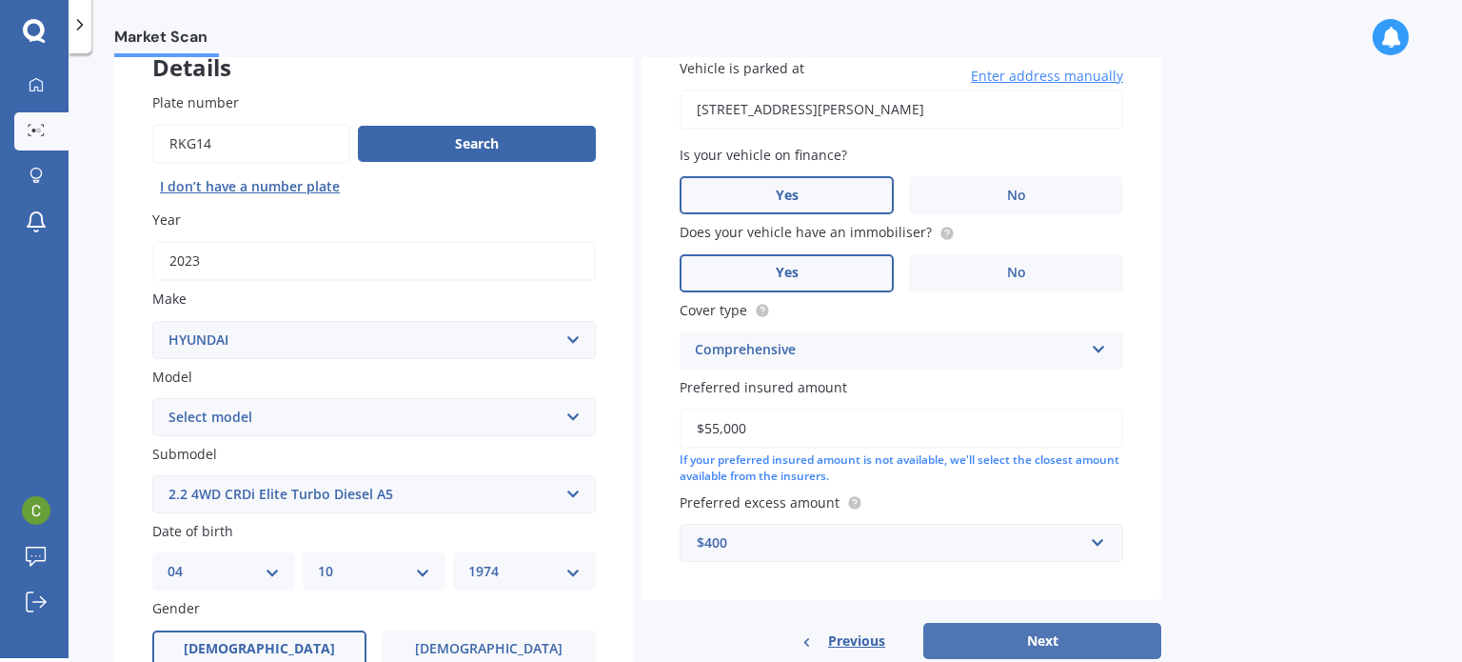
click at [1011, 639] on button "Next" at bounding box center [1042, 641] width 238 height 36
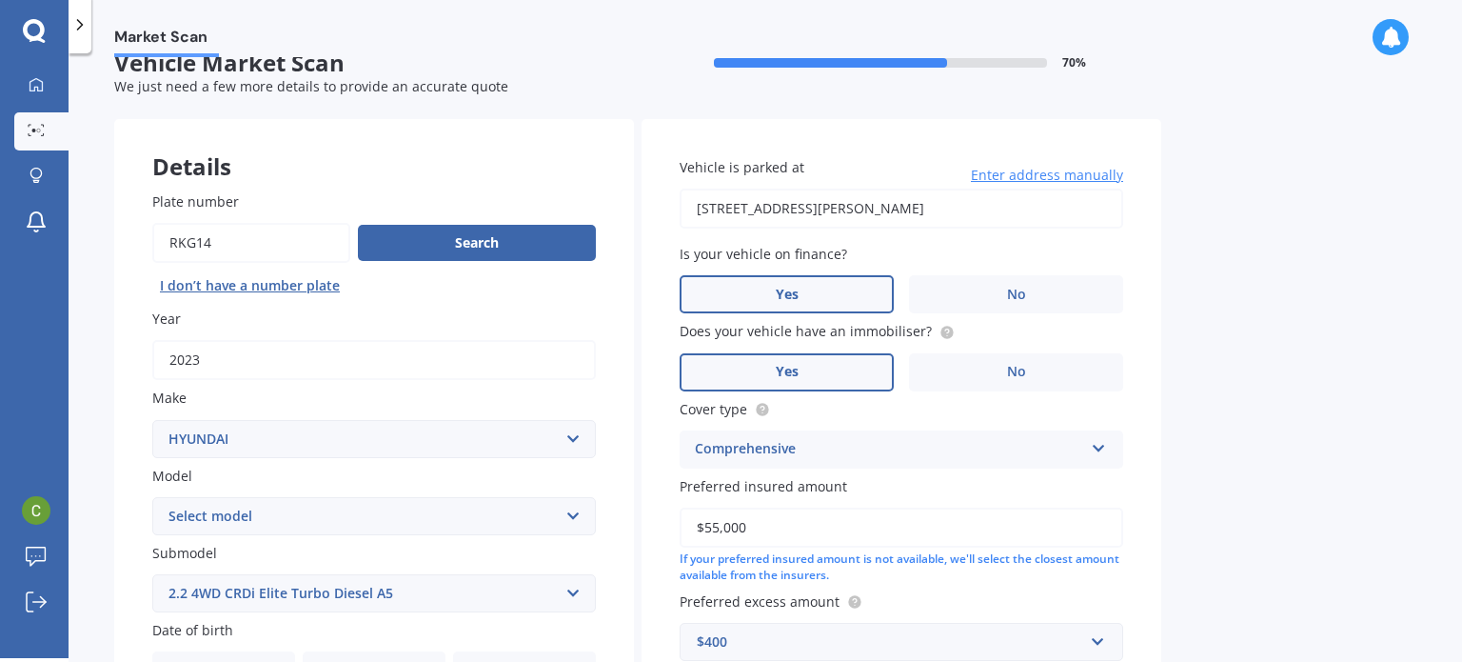
select select "04"
select select "10"
select select "1974"
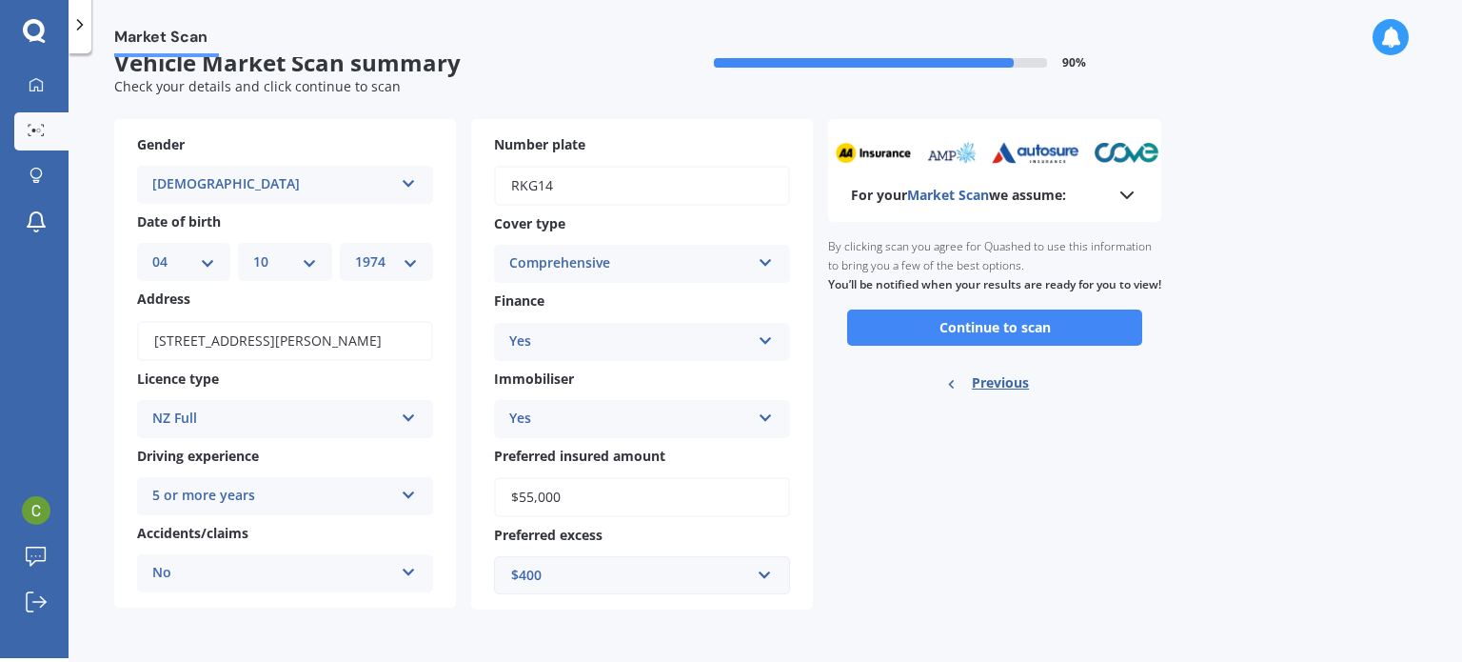
scroll to position [0, 0]
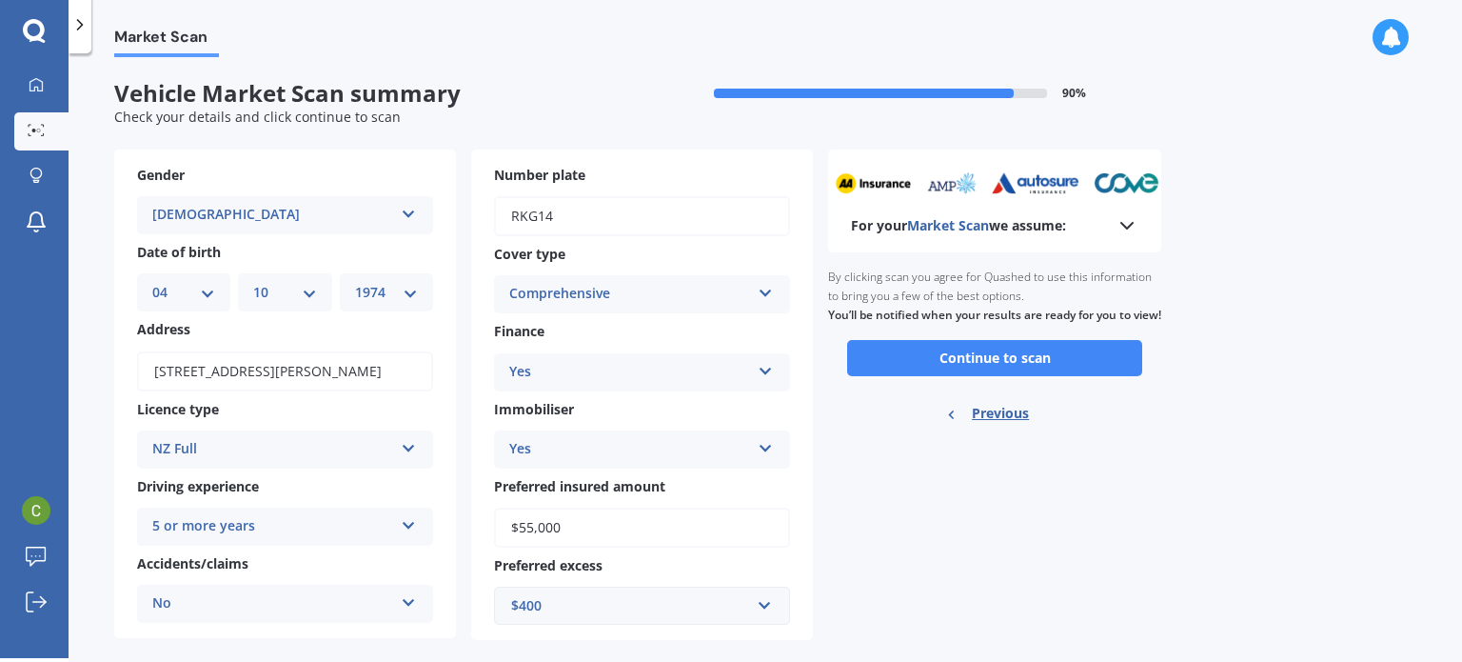
click at [1120, 223] on icon at bounding box center [1127, 225] width 23 height 23
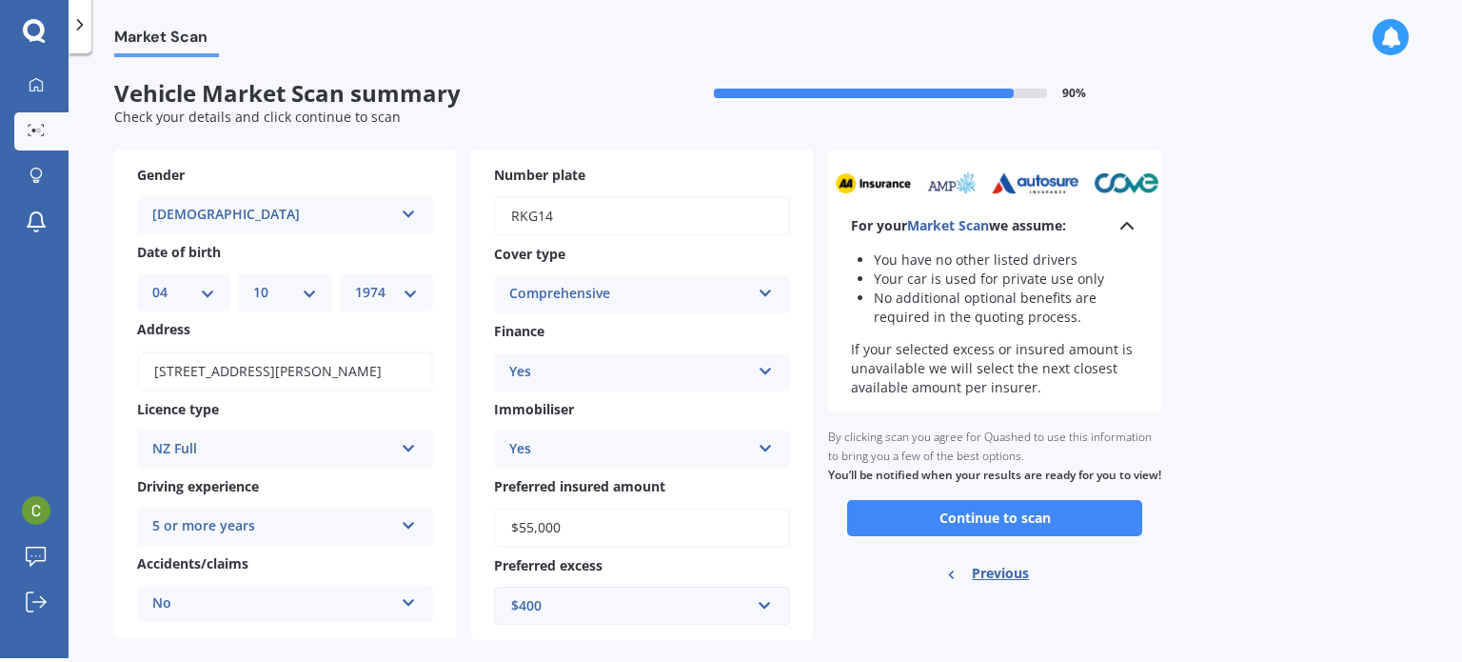
click at [1120, 223] on icon at bounding box center [1127, 225] width 23 height 23
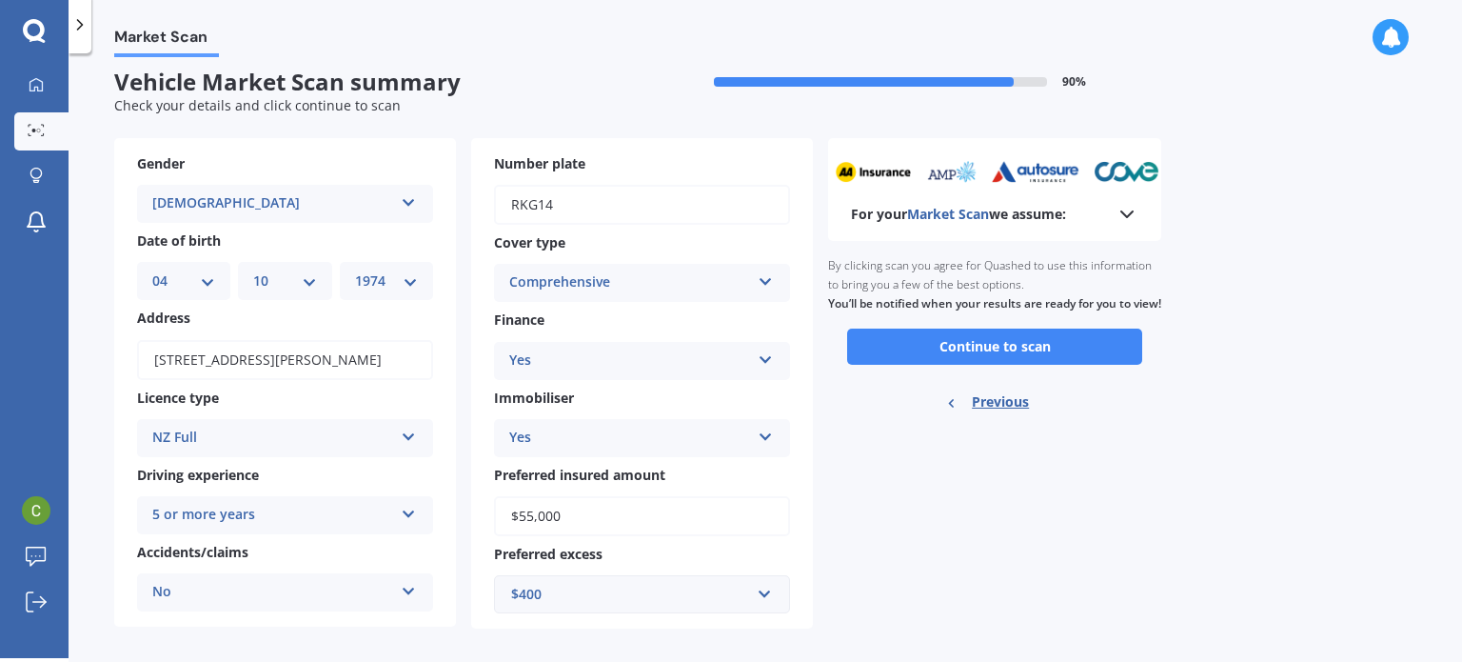
scroll to position [30, 0]
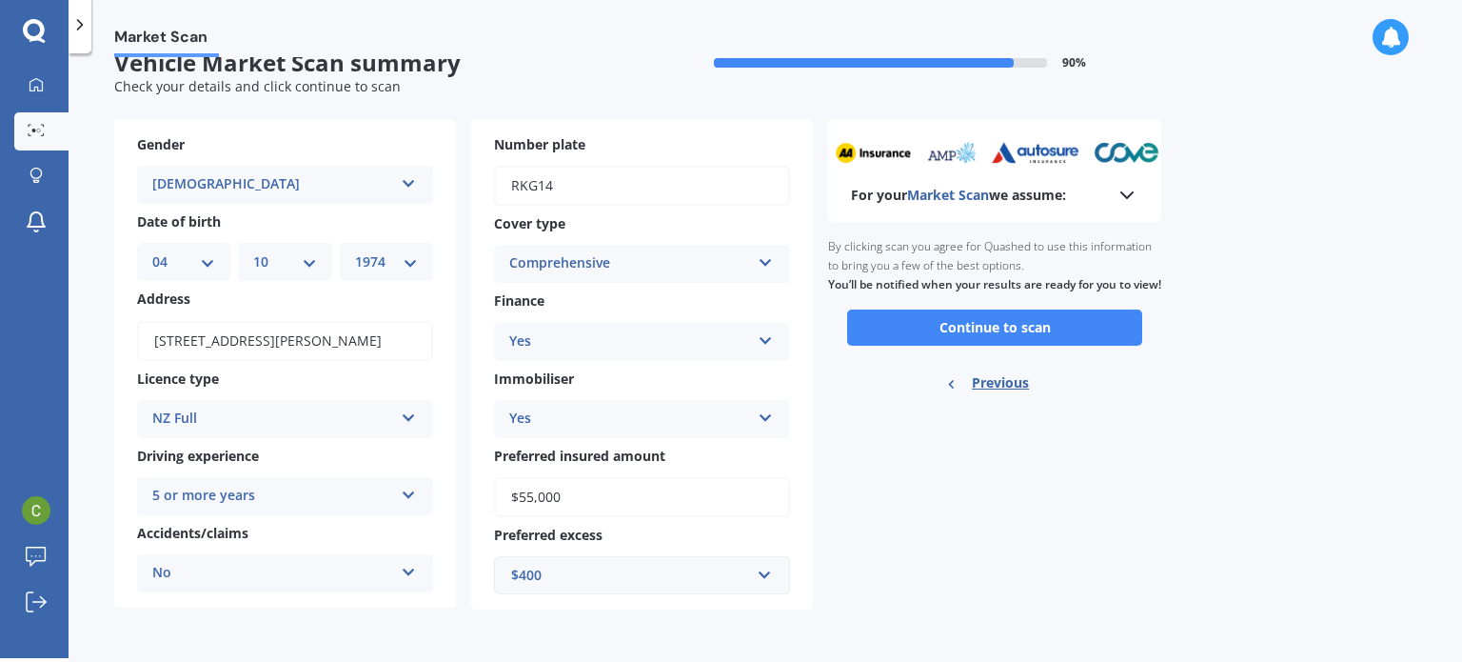
click at [1126, 193] on icon at bounding box center [1127, 195] width 23 height 23
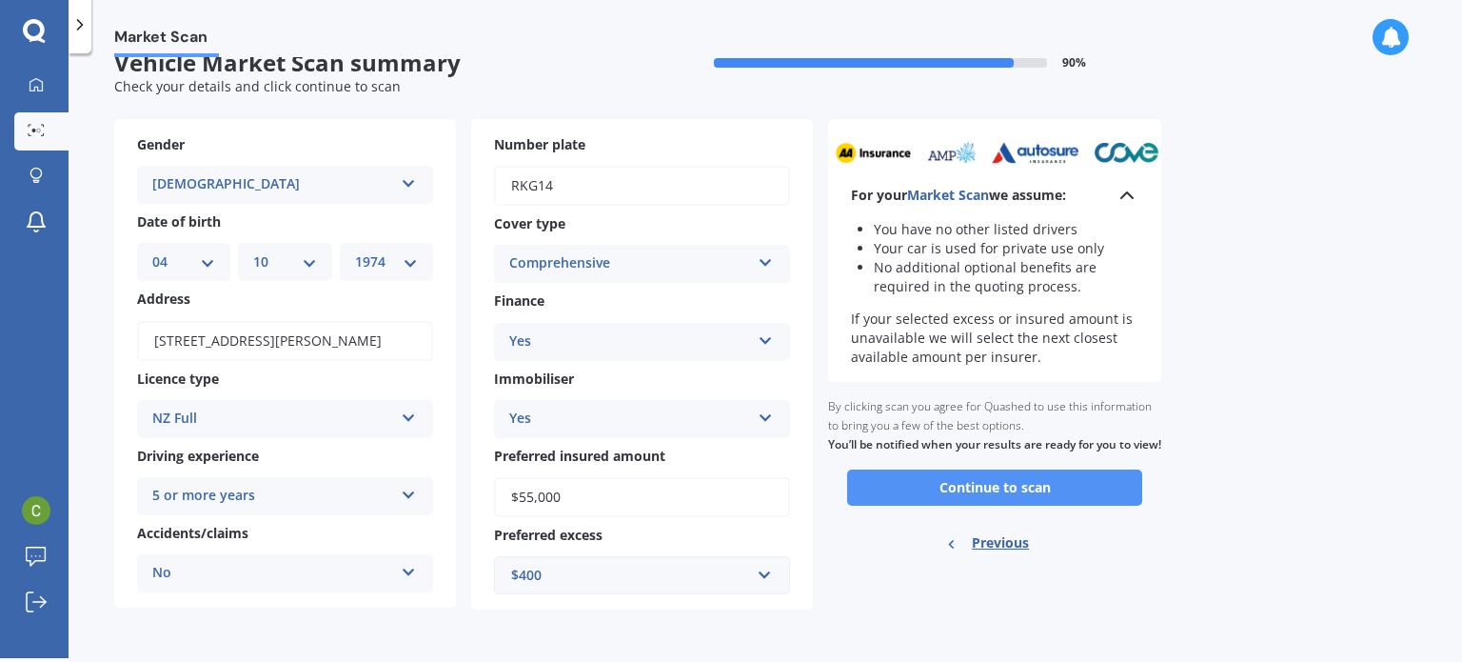
click at [1000, 498] on button "Continue to scan" at bounding box center [994, 487] width 295 height 36
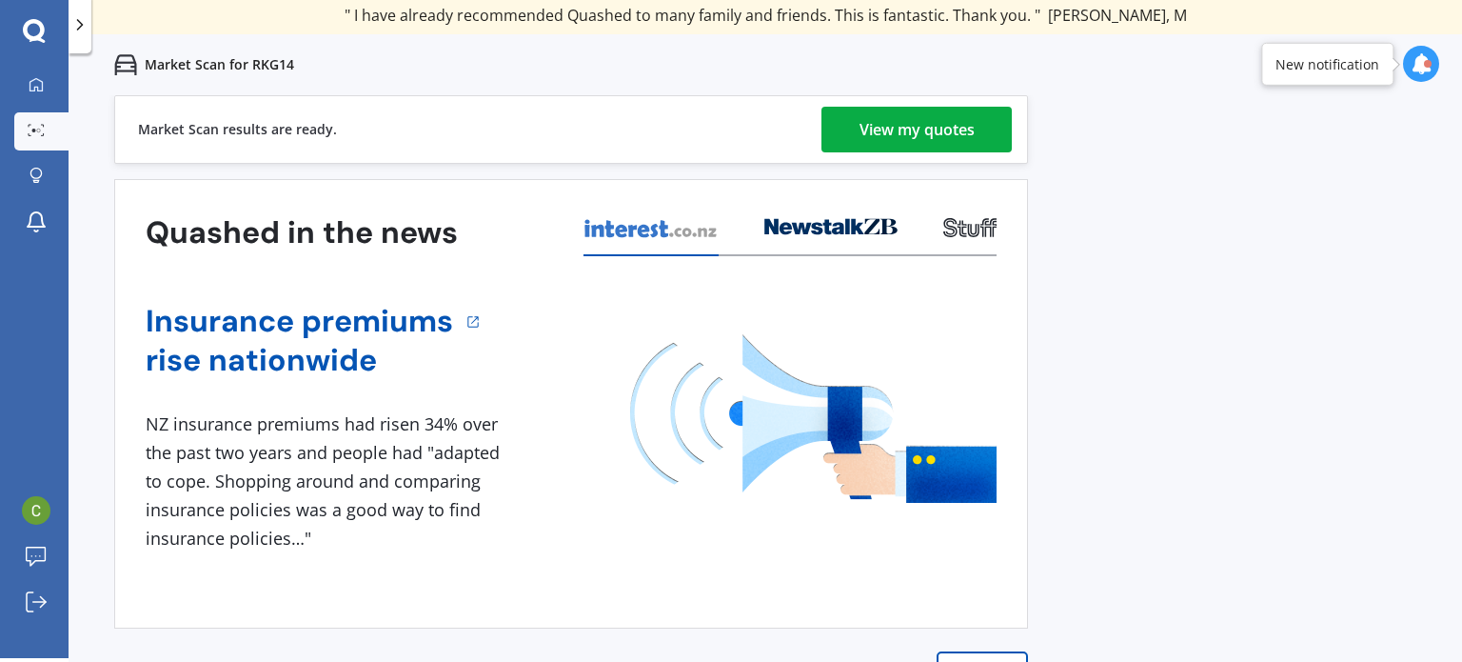
click at [942, 117] on div "View my quotes" at bounding box center [917, 130] width 115 height 46
